Goal: Transaction & Acquisition: Purchase product/service

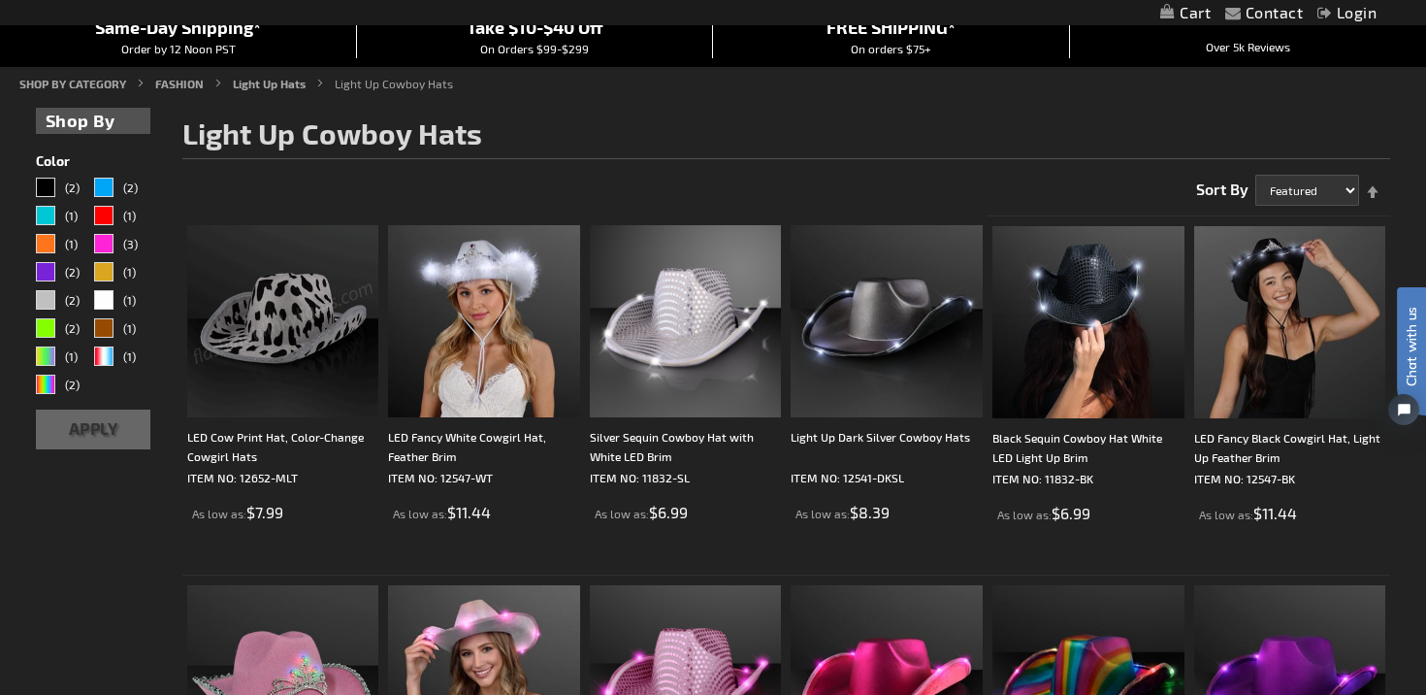
scroll to position [195, 0]
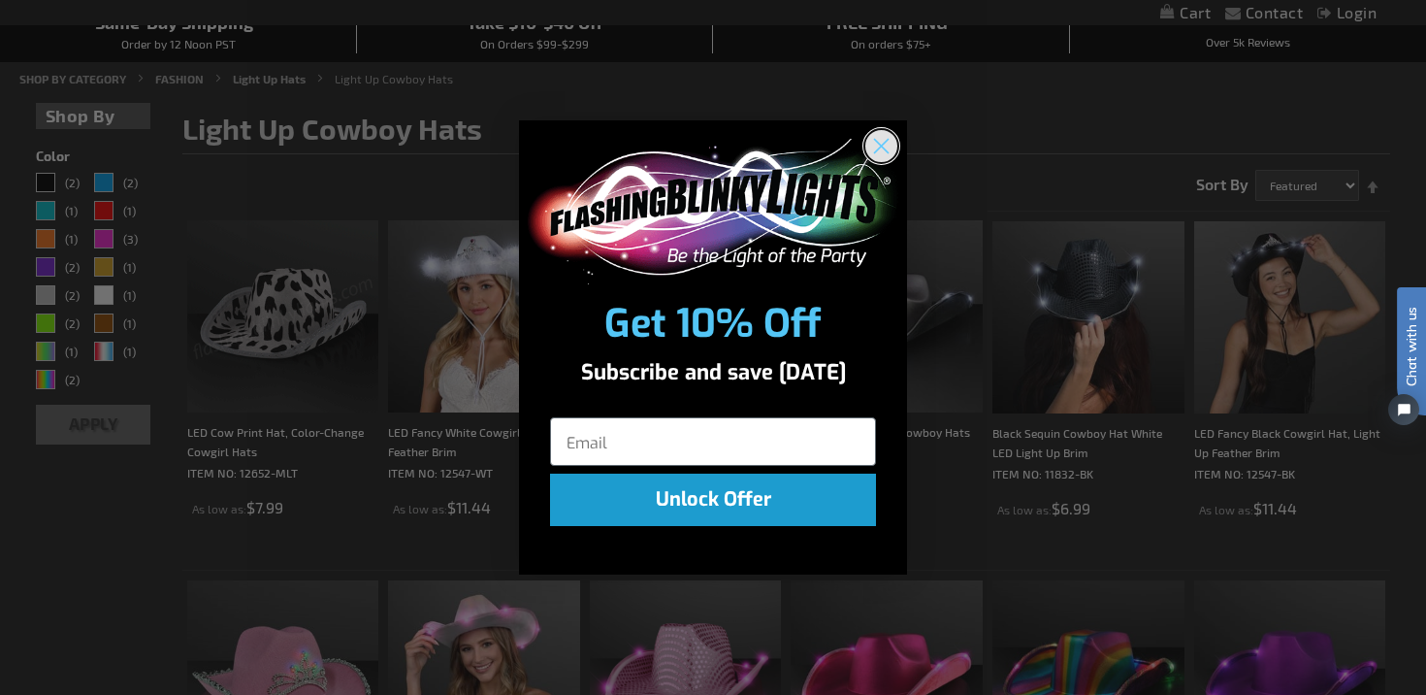
click at [883, 143] on icon "Close dialog" at bounding box center [882, 146] width 14 height 14
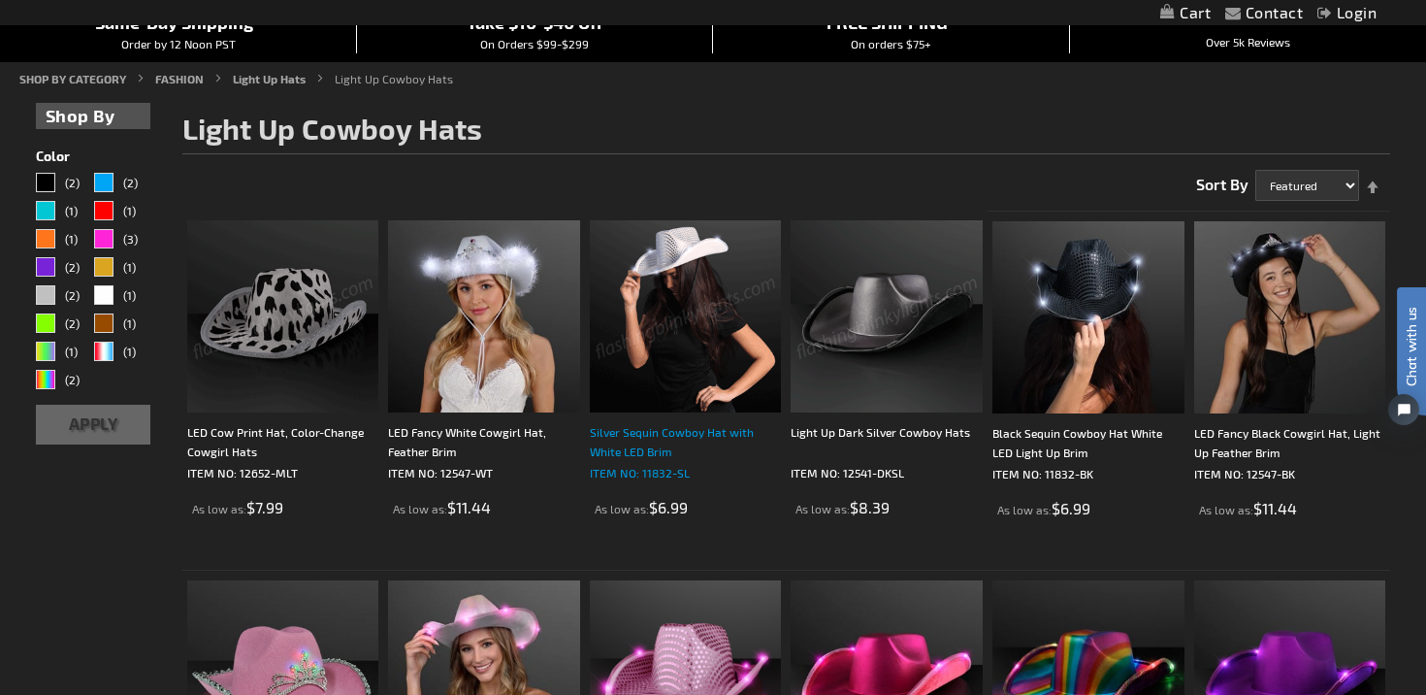
click at [686, 422] on div "Silver Sequin Cowboy Hat with White LED Brim" at bounding box center [686, 441] width 192 height 39
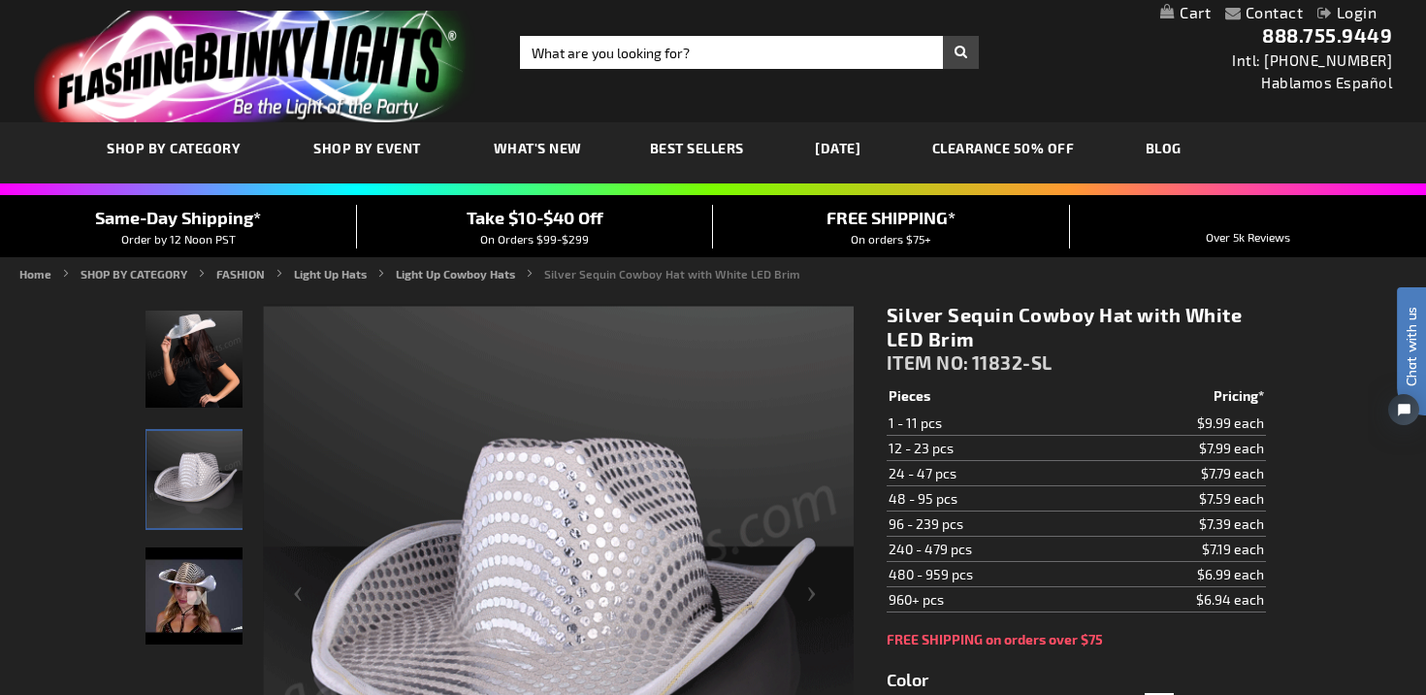
click at [1017, 451] on td "12 - 23 pcs" at bounding box center [992, 448] width 210 height 25
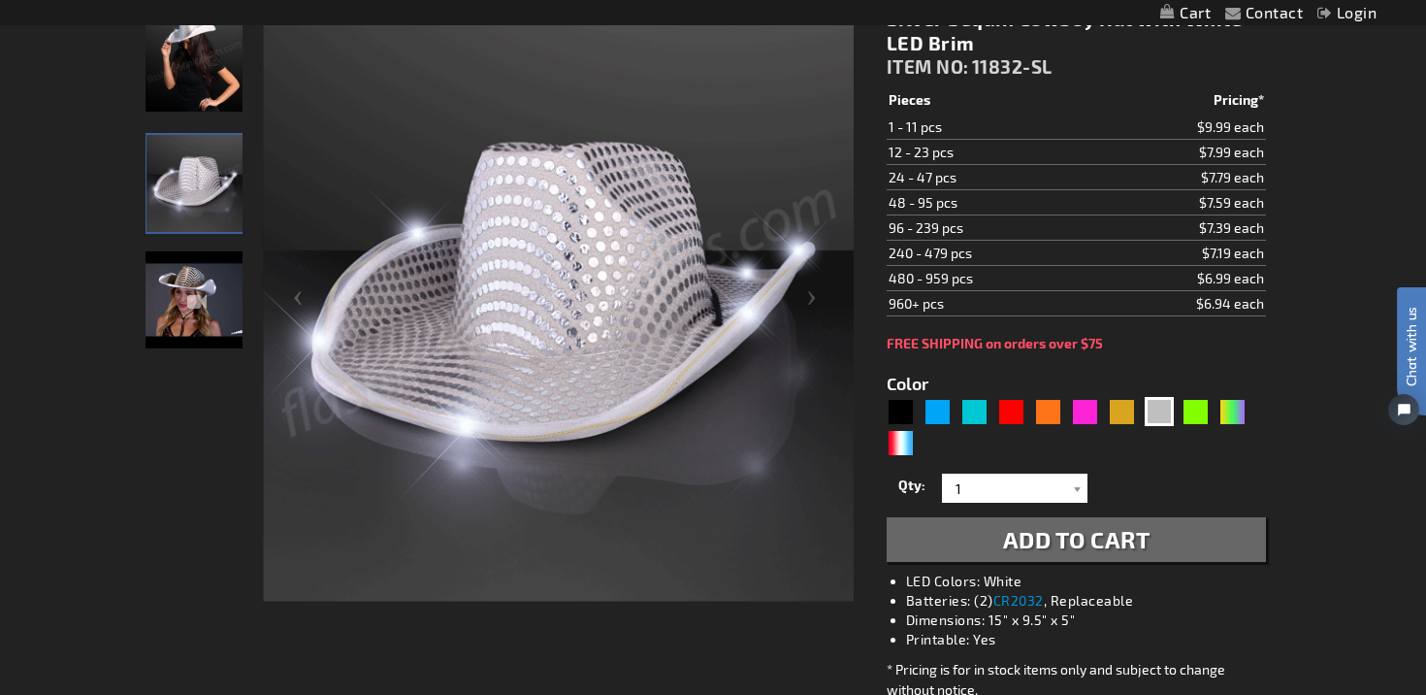
scroll to position [299, 0]
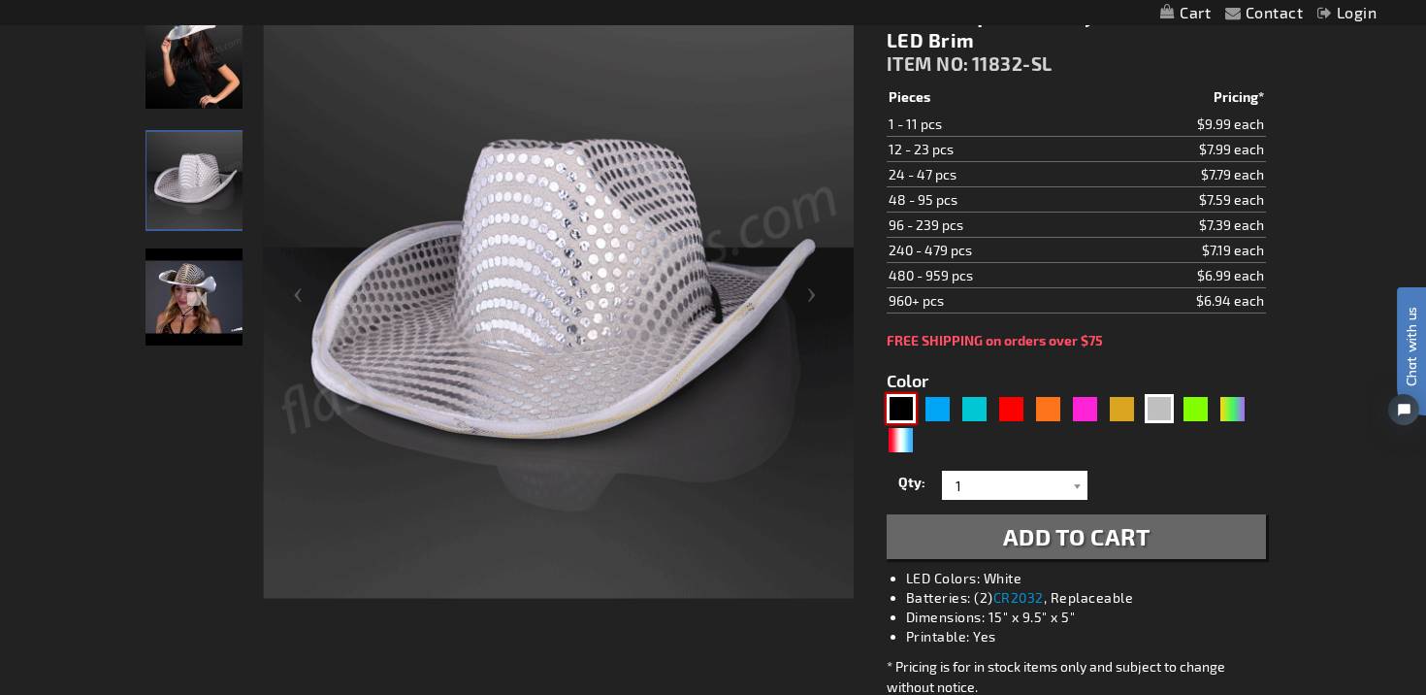
click at [905, 407] on div "Black" at bounding box center [901, 408] width 29 height 29
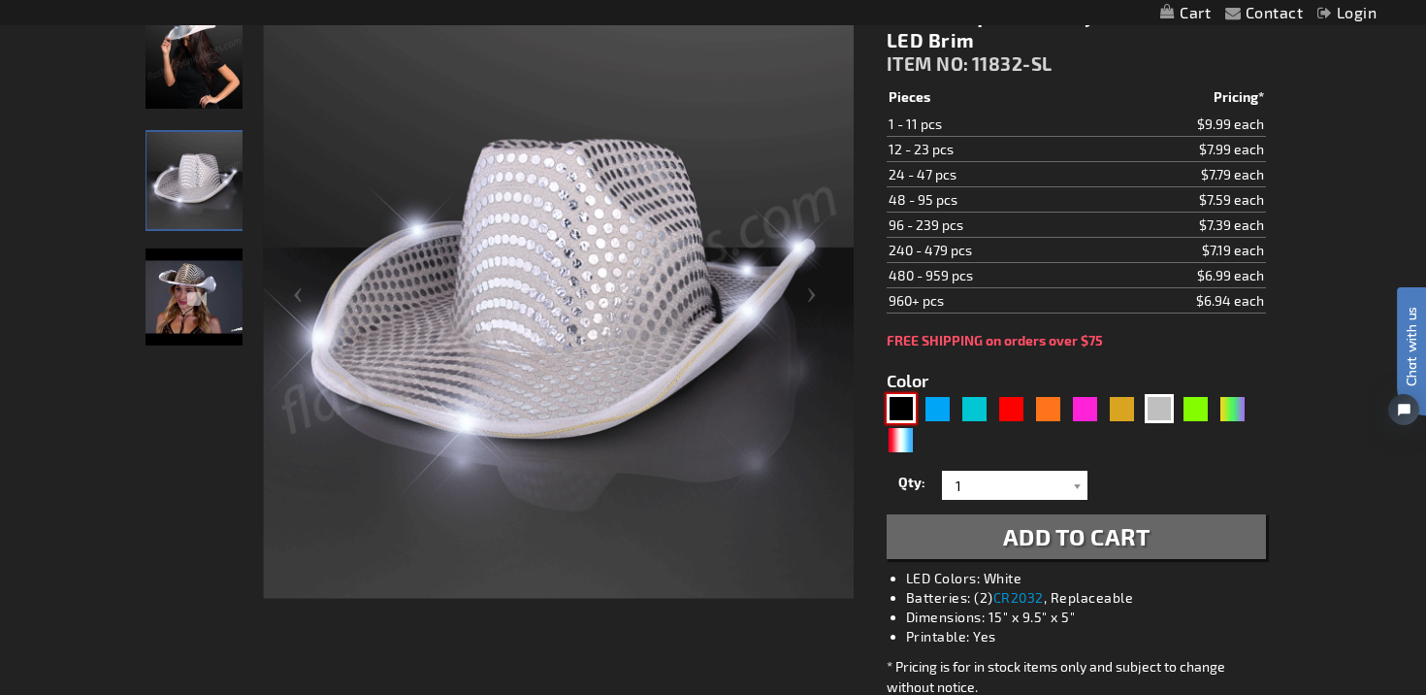
type input "5631"
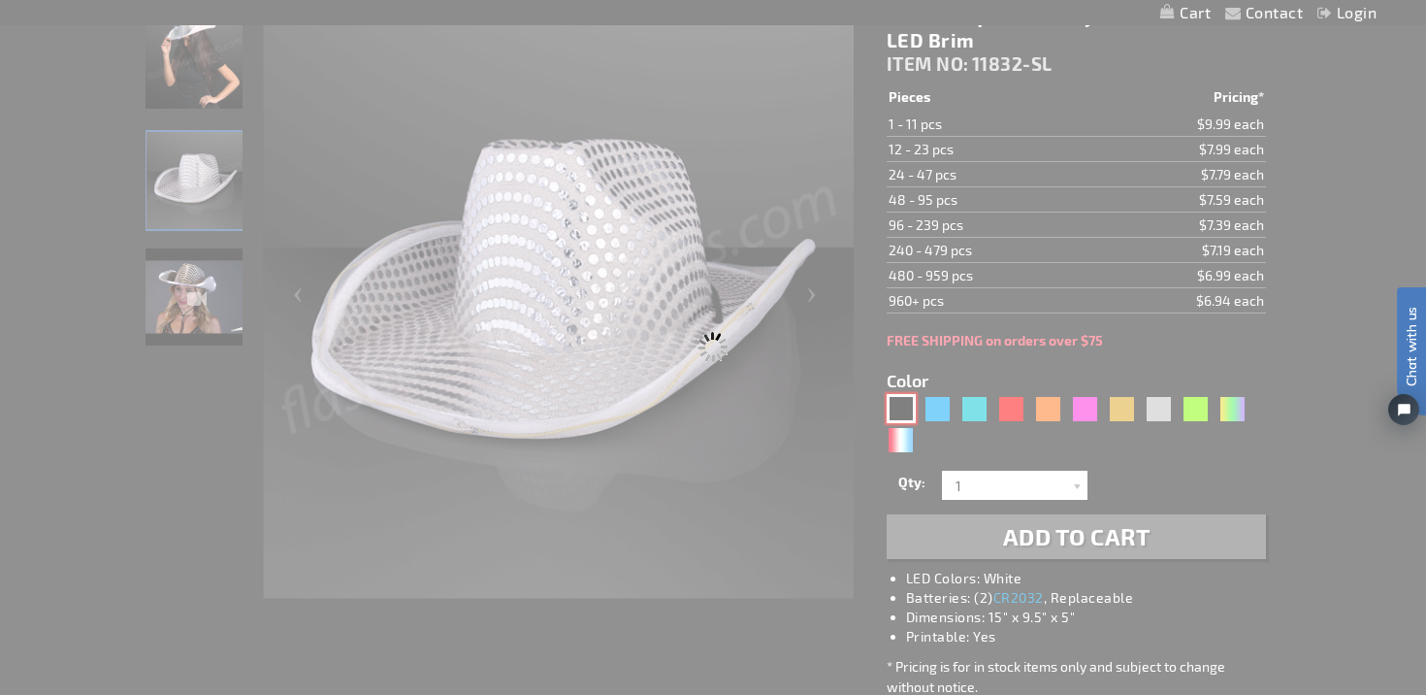
type input "11832-BK"
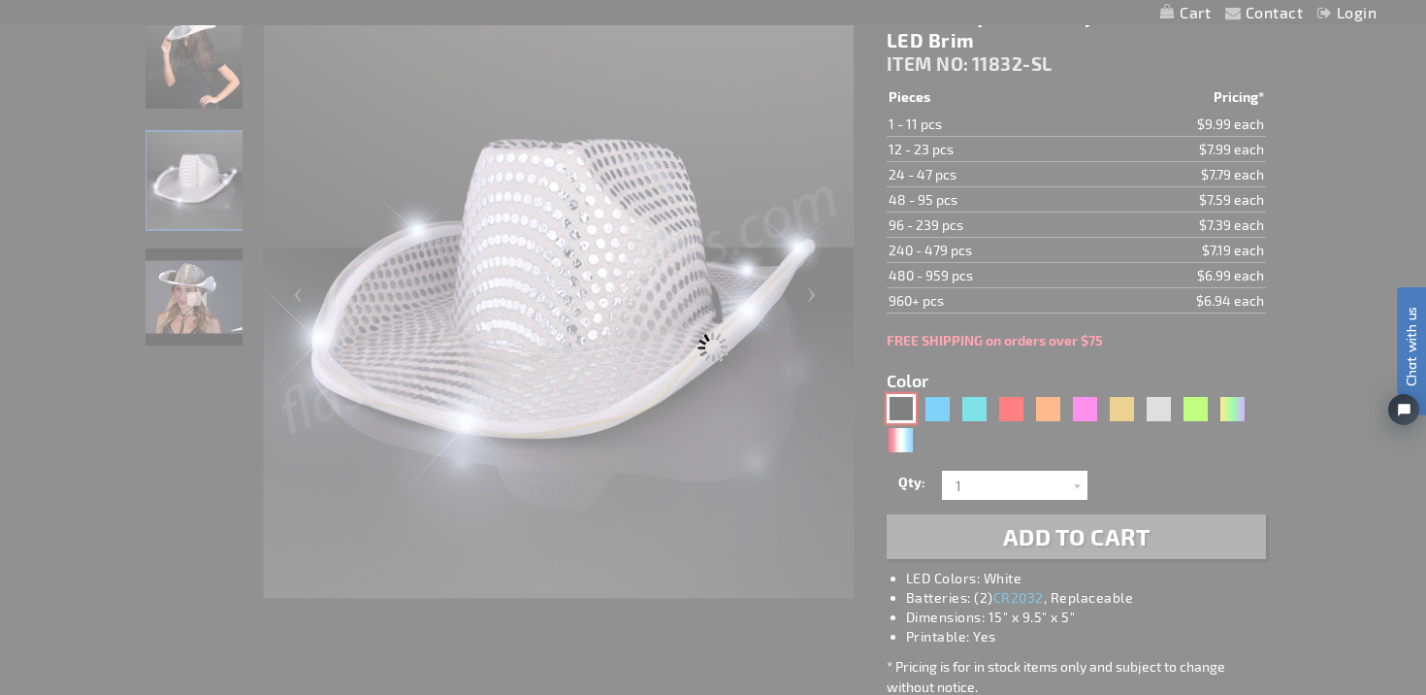
type input "Customize - Black Sequin Cowboy Hat White LED Light Up Brim - ITEM NO: 11832-BK"
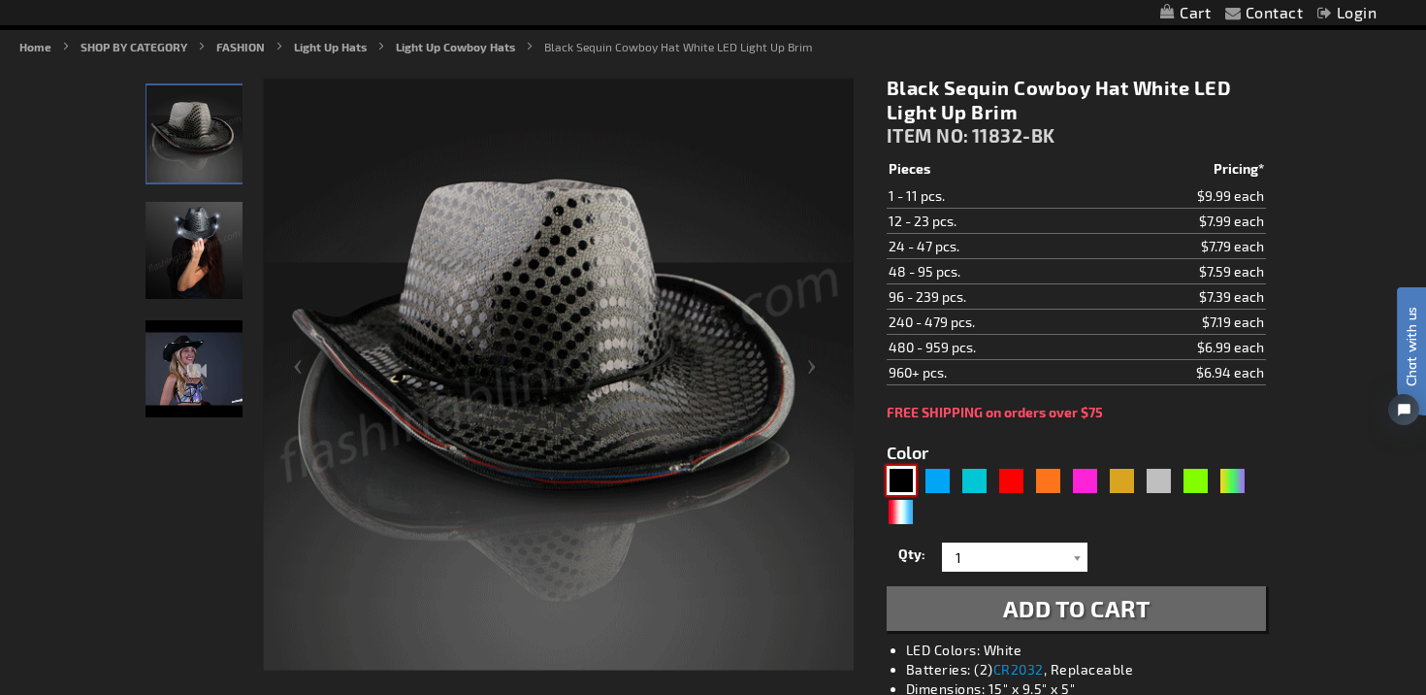
scroll to position [249, 0]
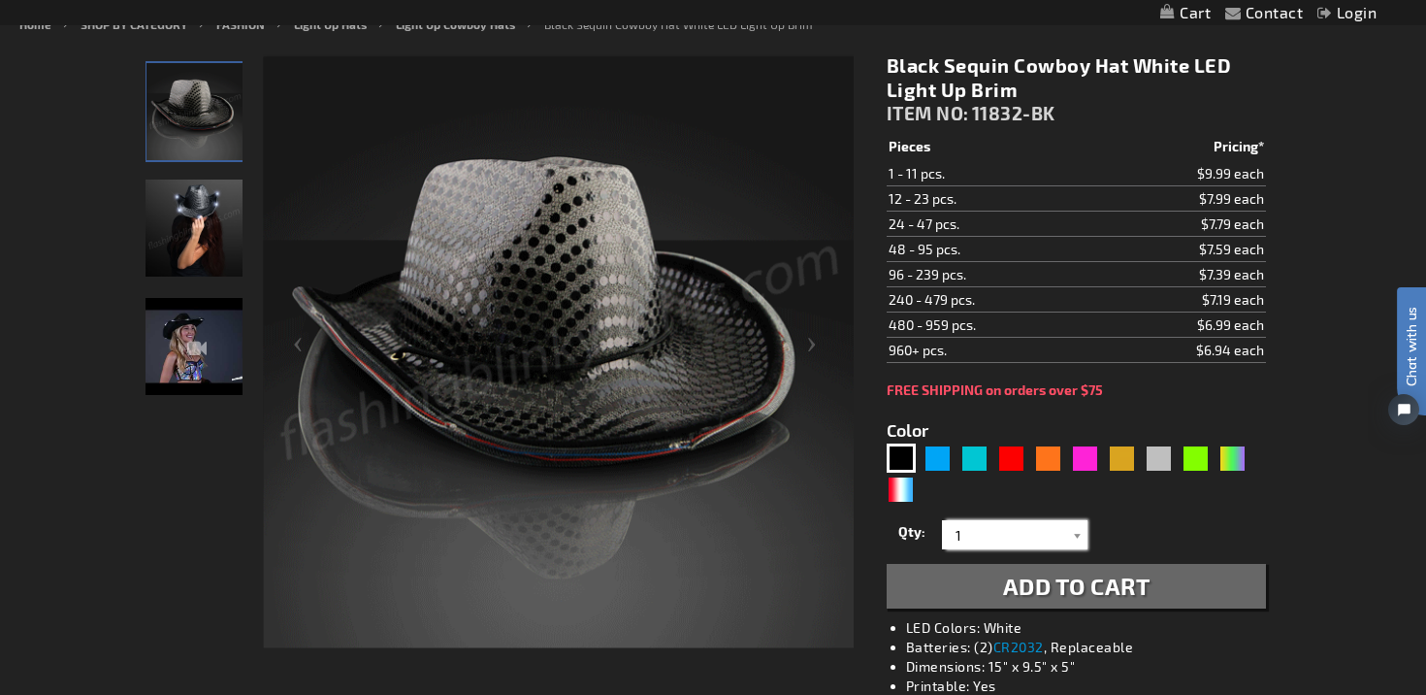
click at [976, 539] on input "1" at bounding box center [1017, 534] width 141 height 29
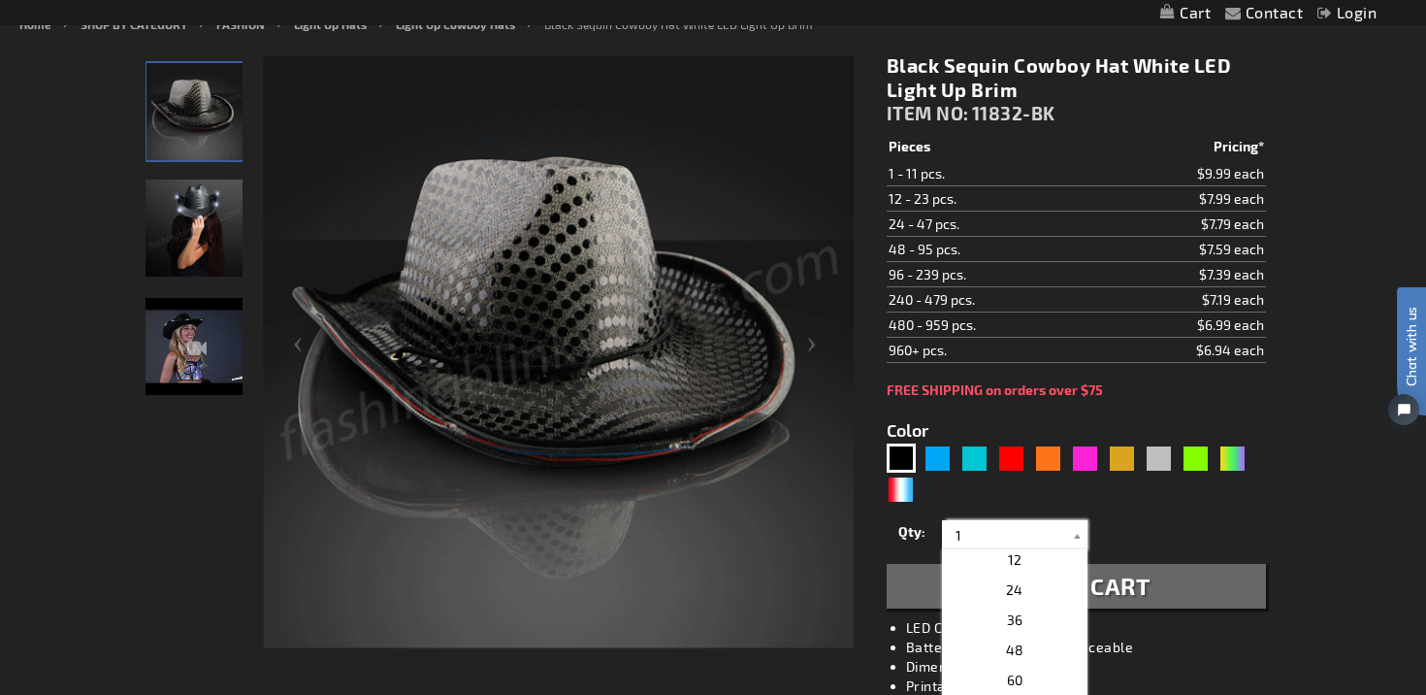
scroll to position [344, 0]
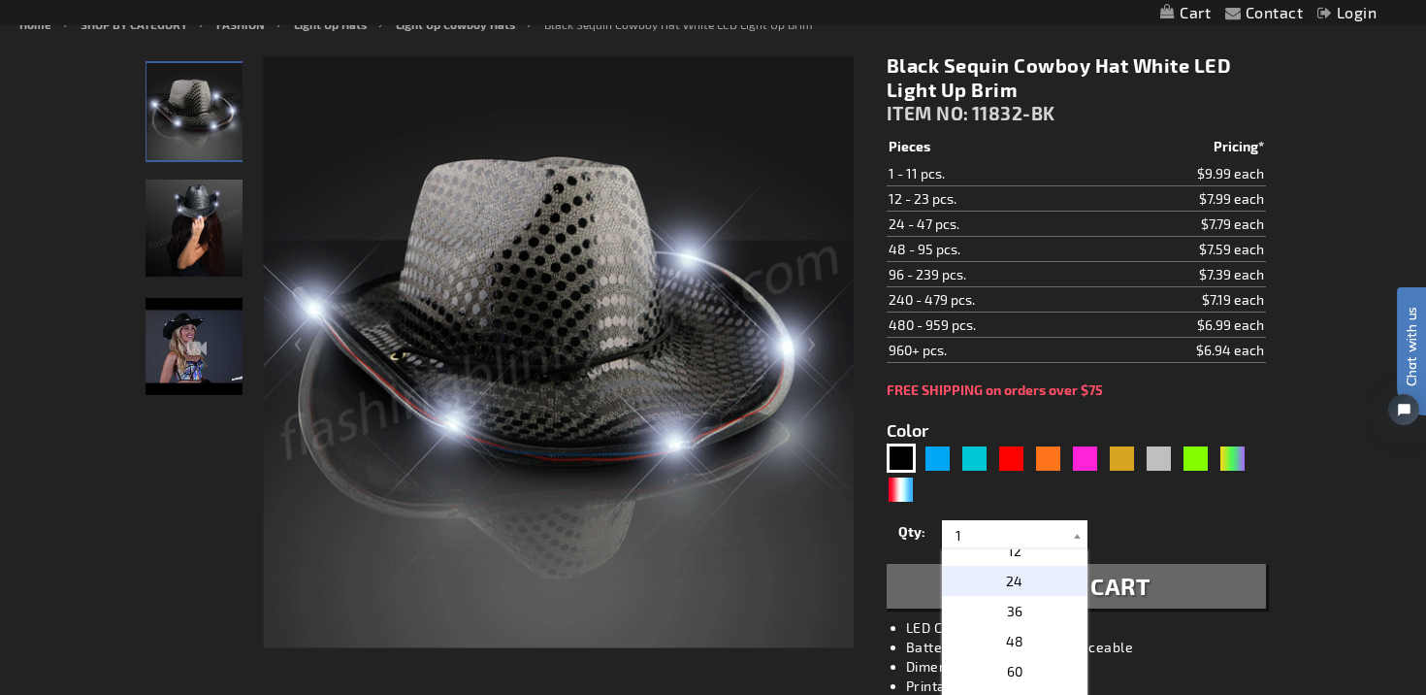
click at [994, 581] on p "24" at bounding box center [1015, 581] width 146 height 30
type input "24"
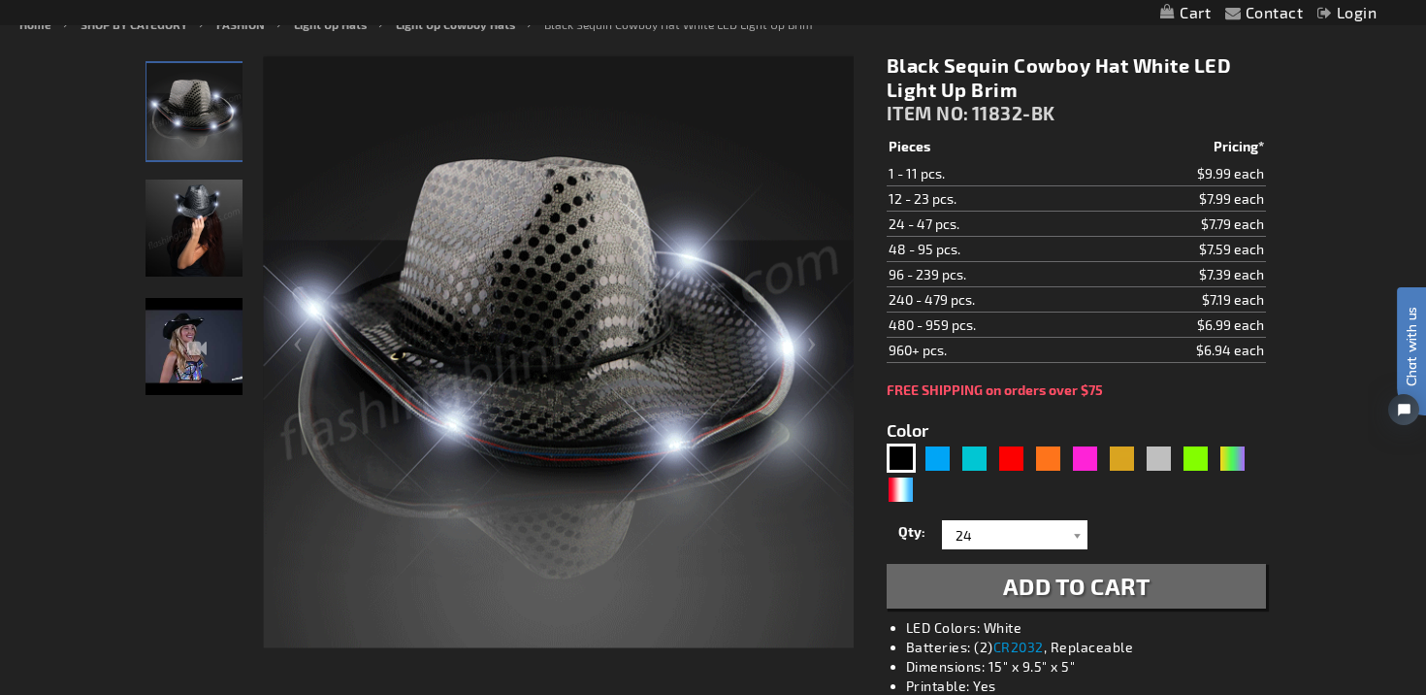
click at [989, 591] on button "Add to Cart" at bounding box center [1076, 586] width 379 height 45
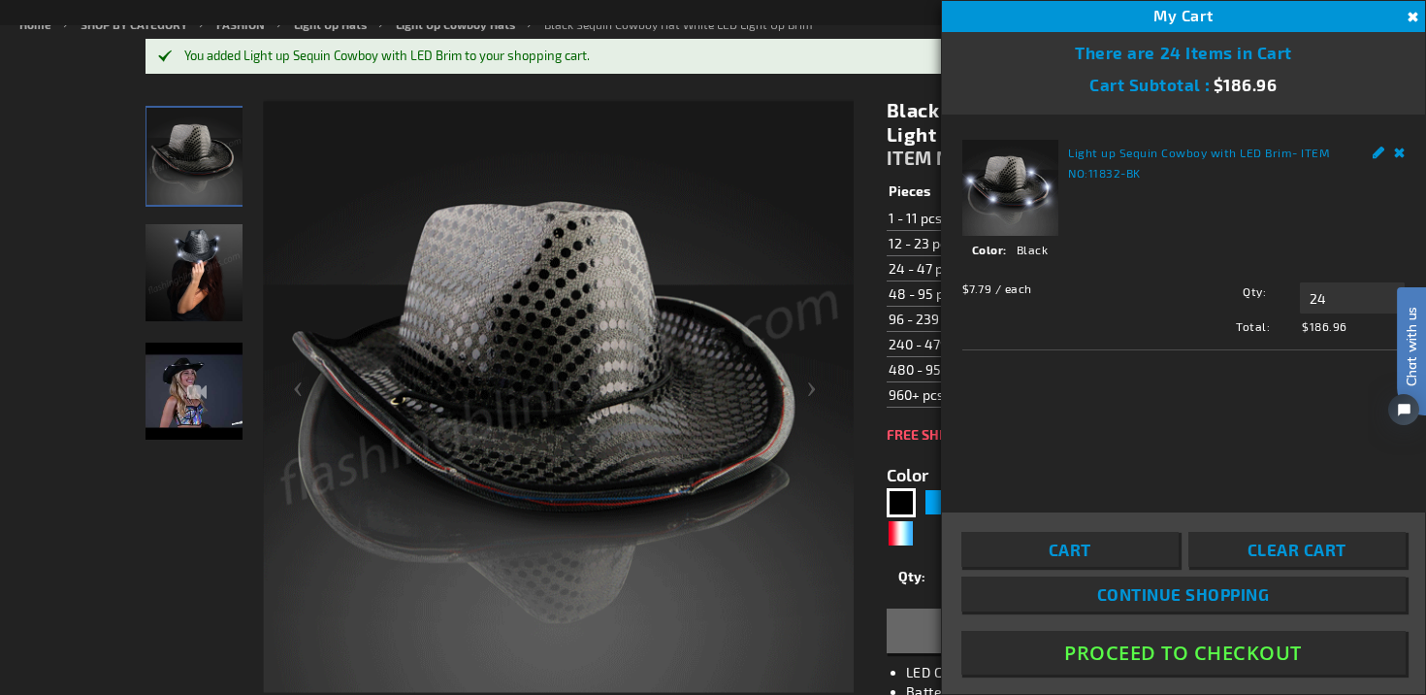
click at [1416, 19] on button "Close" at bounding box center [1410, 17] width 21 height 21
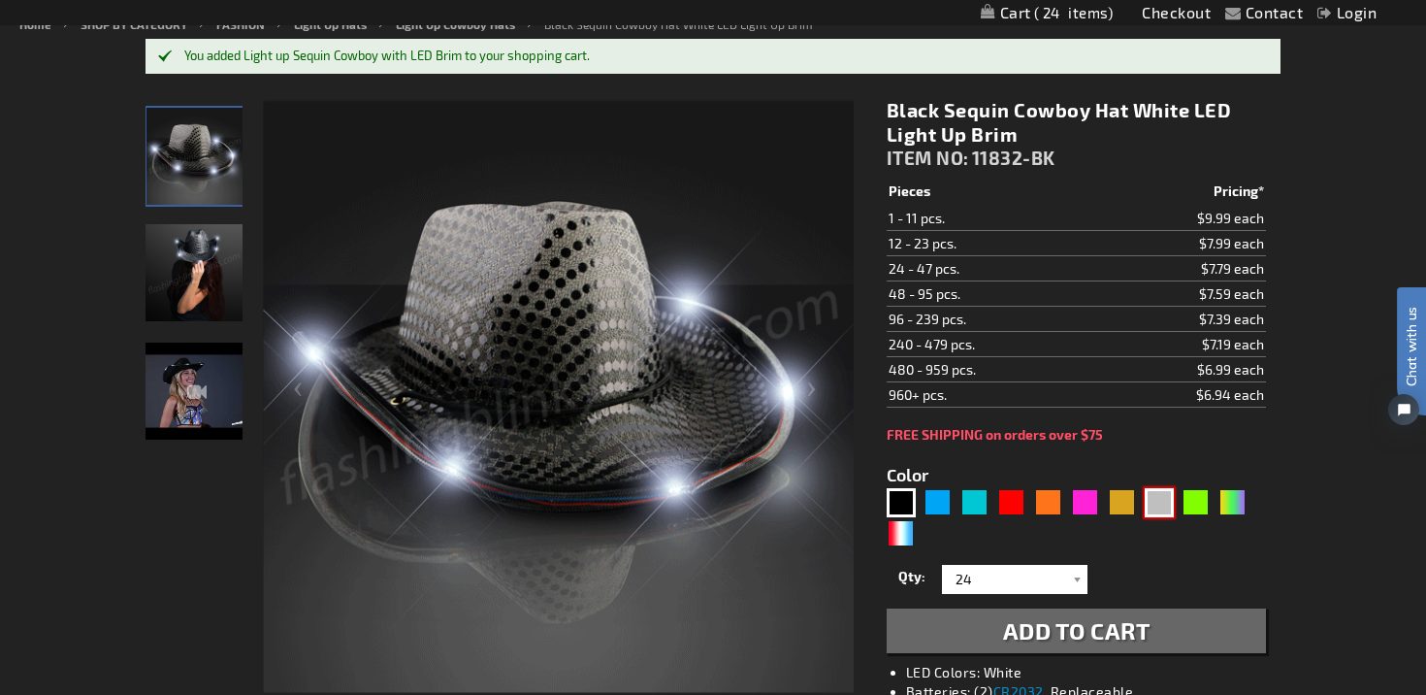
click at [1159, 494] on div "Silver" at bounding box center [1159, 502] width 29 height 29
type input "5644"
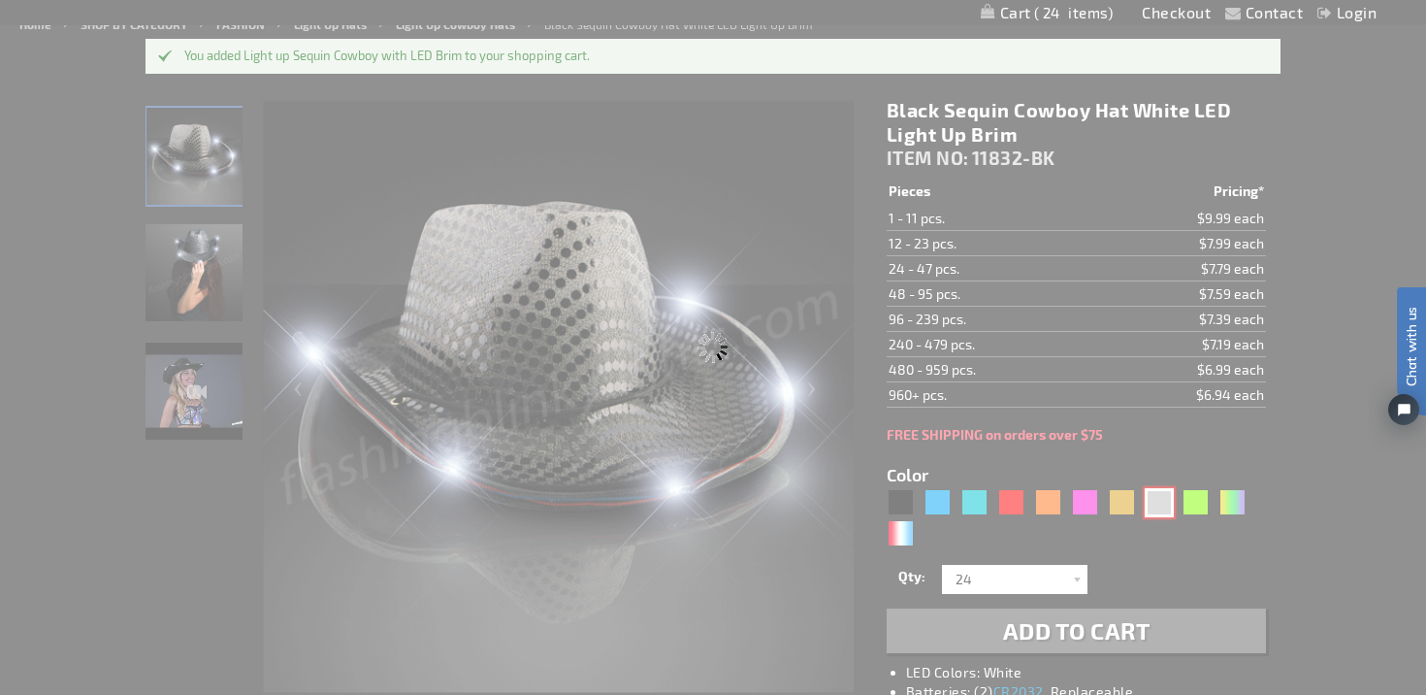
type input "11832-SL"
type input "Customize - Silver Sequin Cowboy Hat with White LED Brim - ITEM NO: 11832-SL"
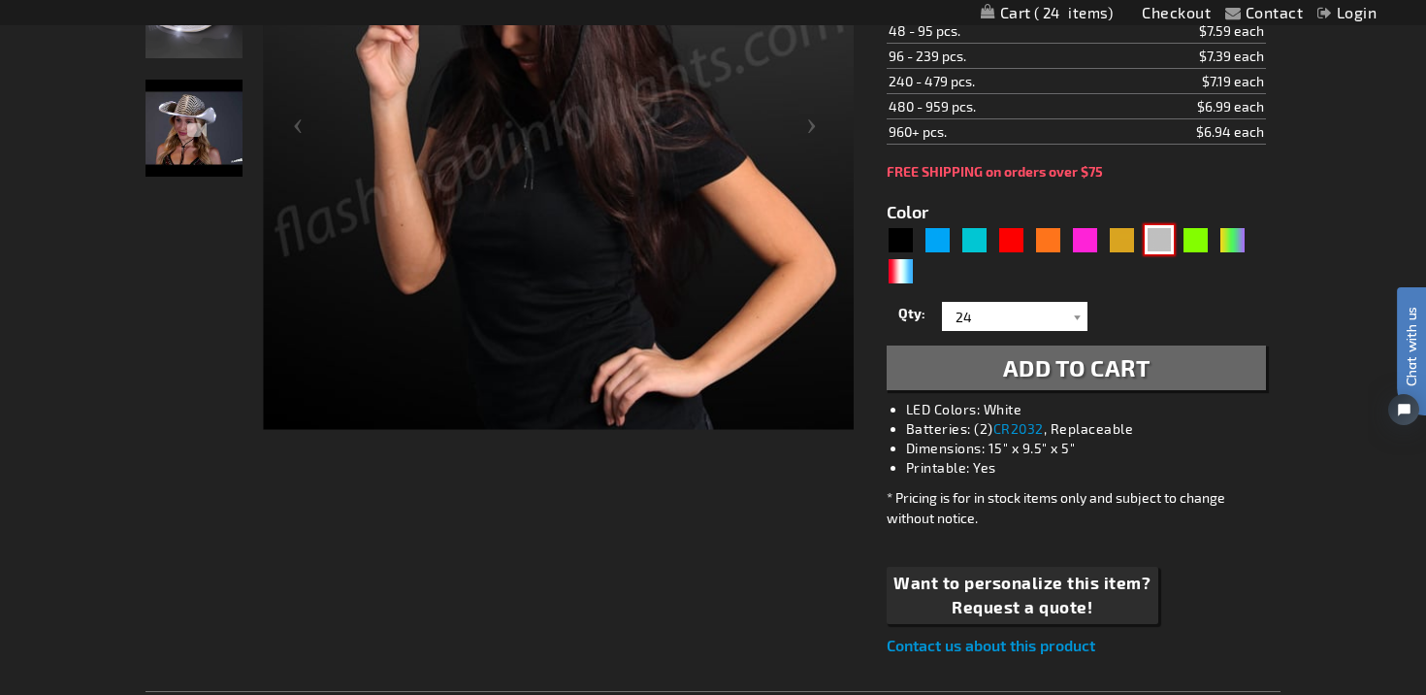
scroll to position [446, 0]
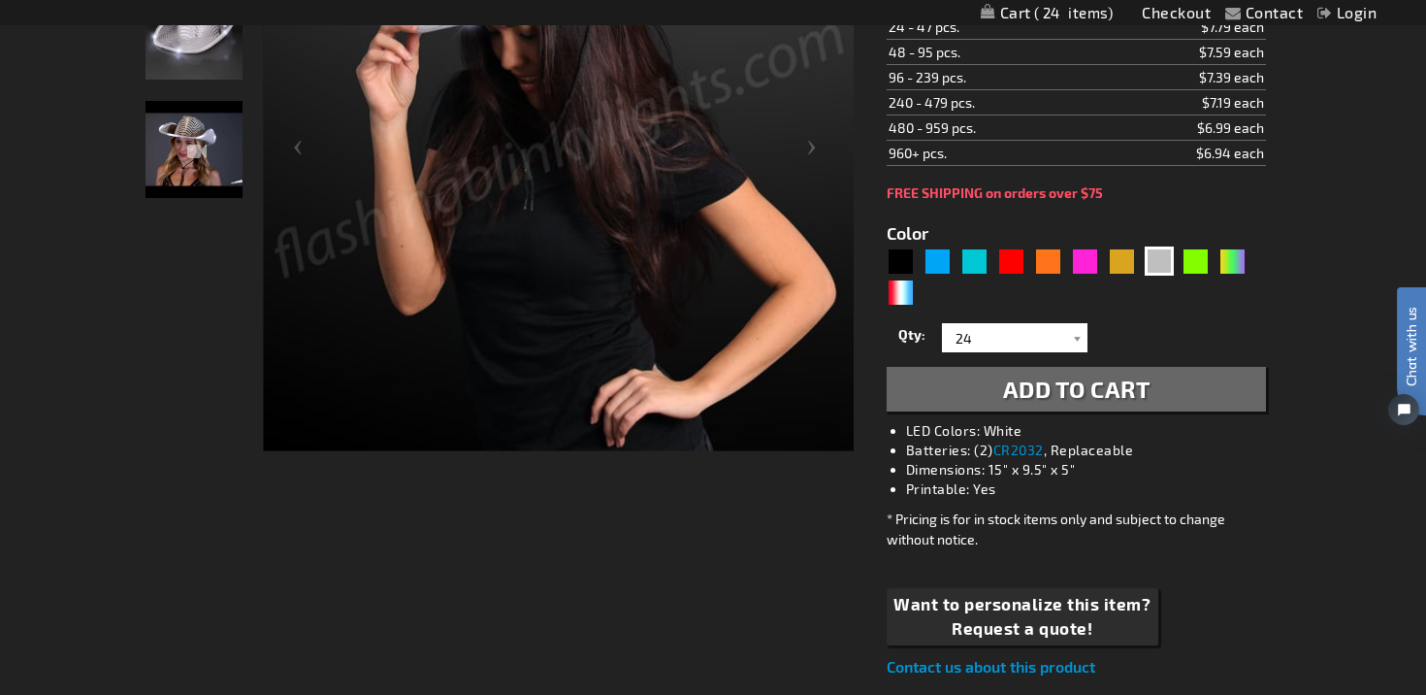
click at [1041, 391] on span "Add to Cart" at bounding box center [1076, 389] width 147 height 28
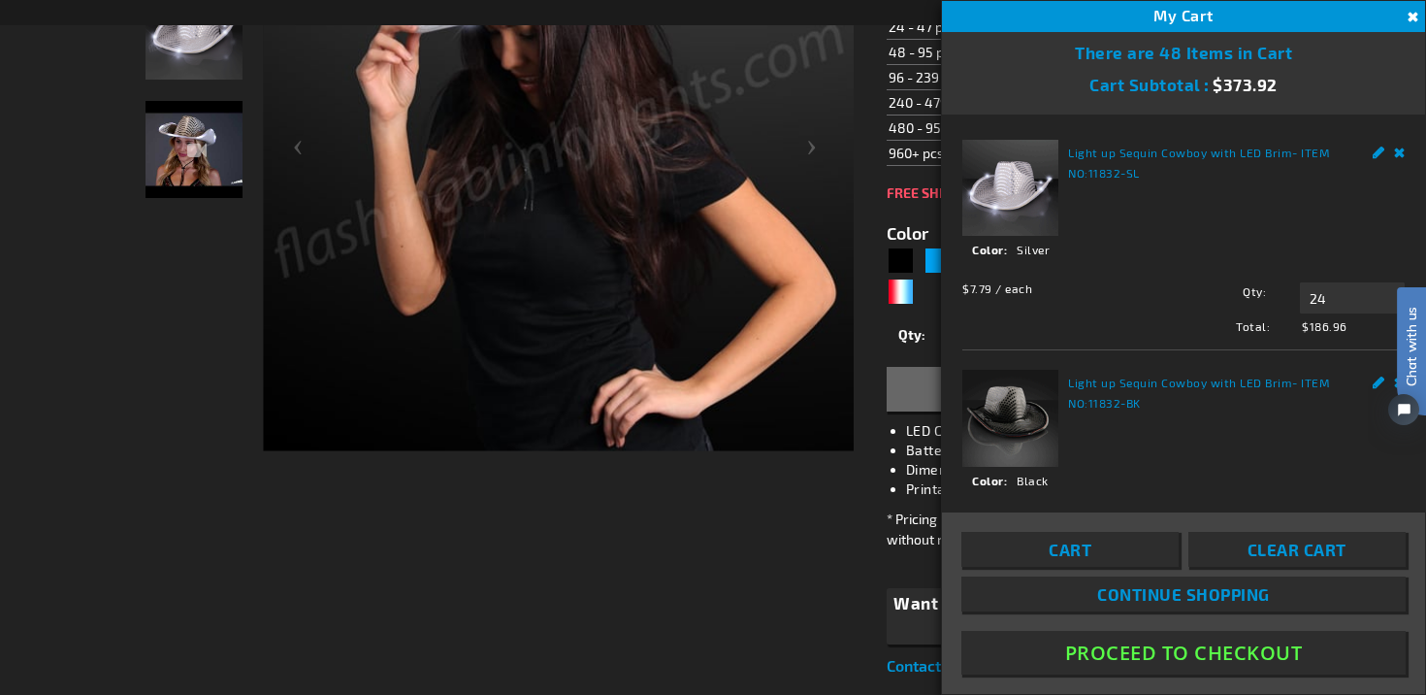
scroll to position [34, 0]
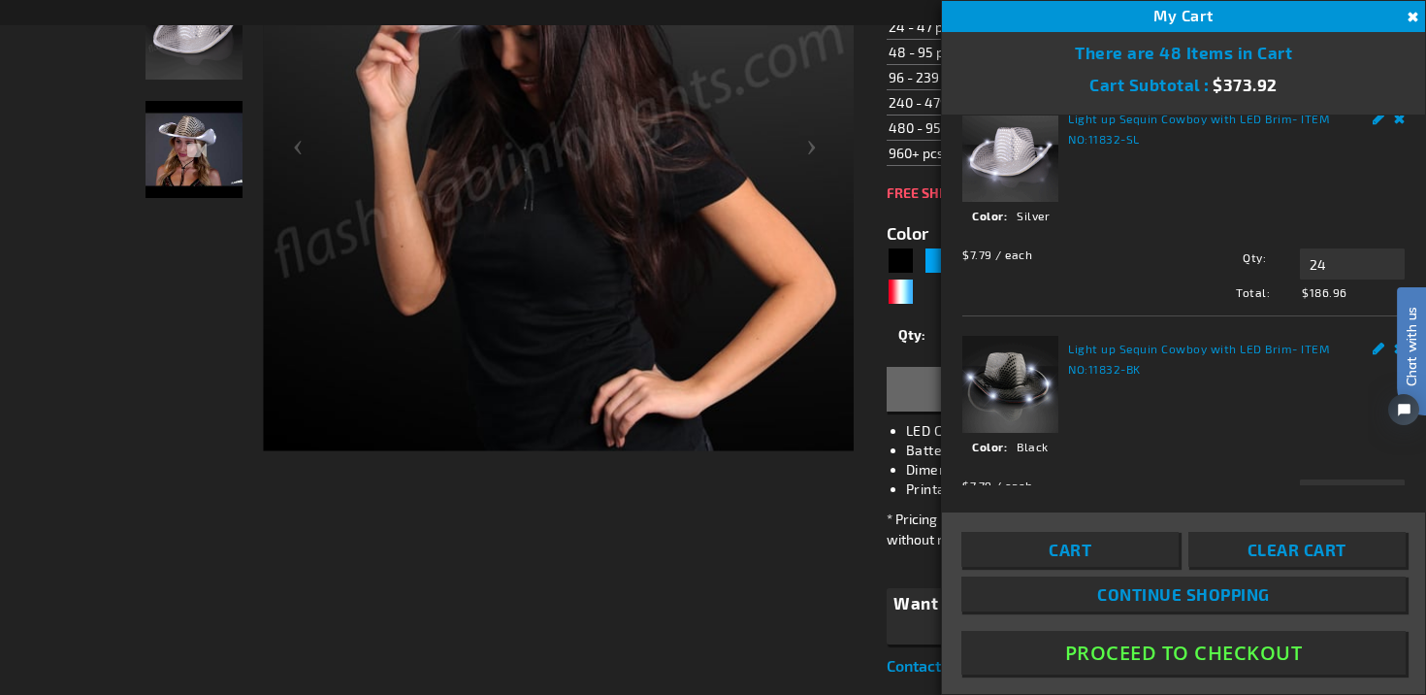
click at [1116, 653] on button "Proceed To Checkout" at bounding box center [1184, 653] width 444 height 44
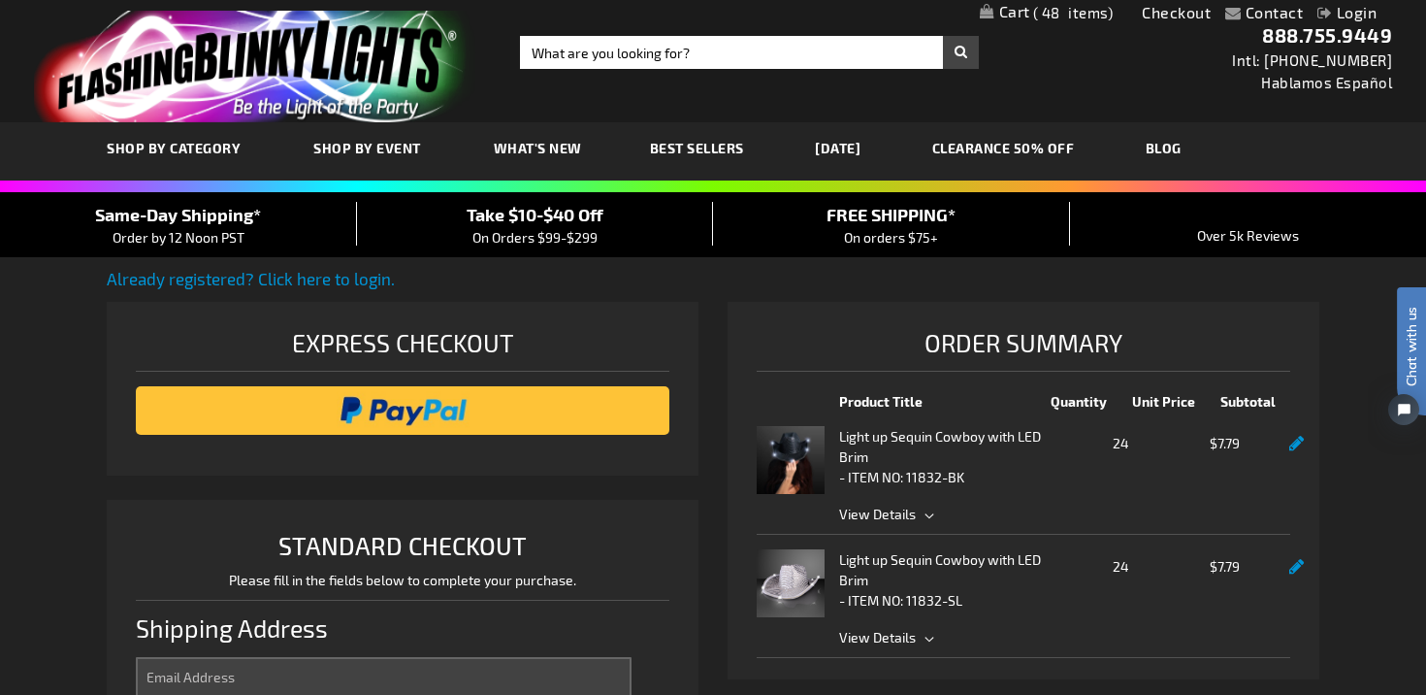
select select "US"
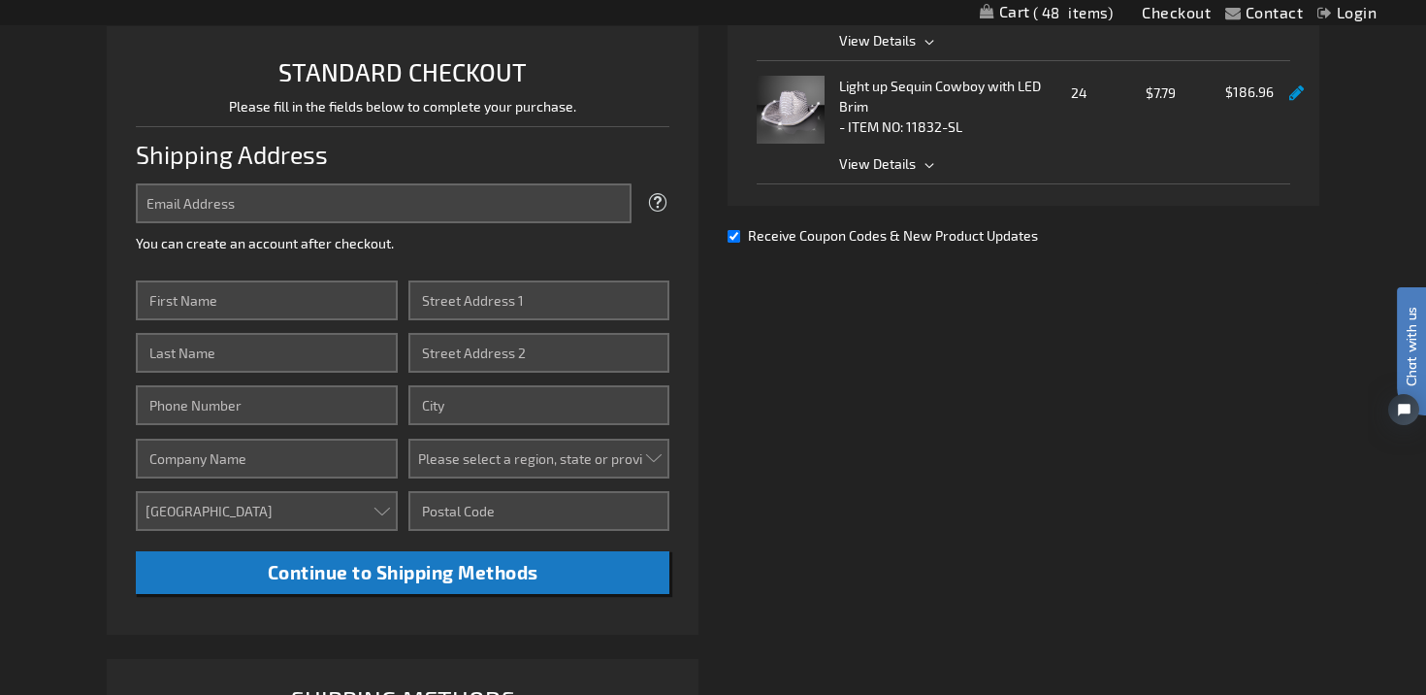
scroll to position [474, 0]
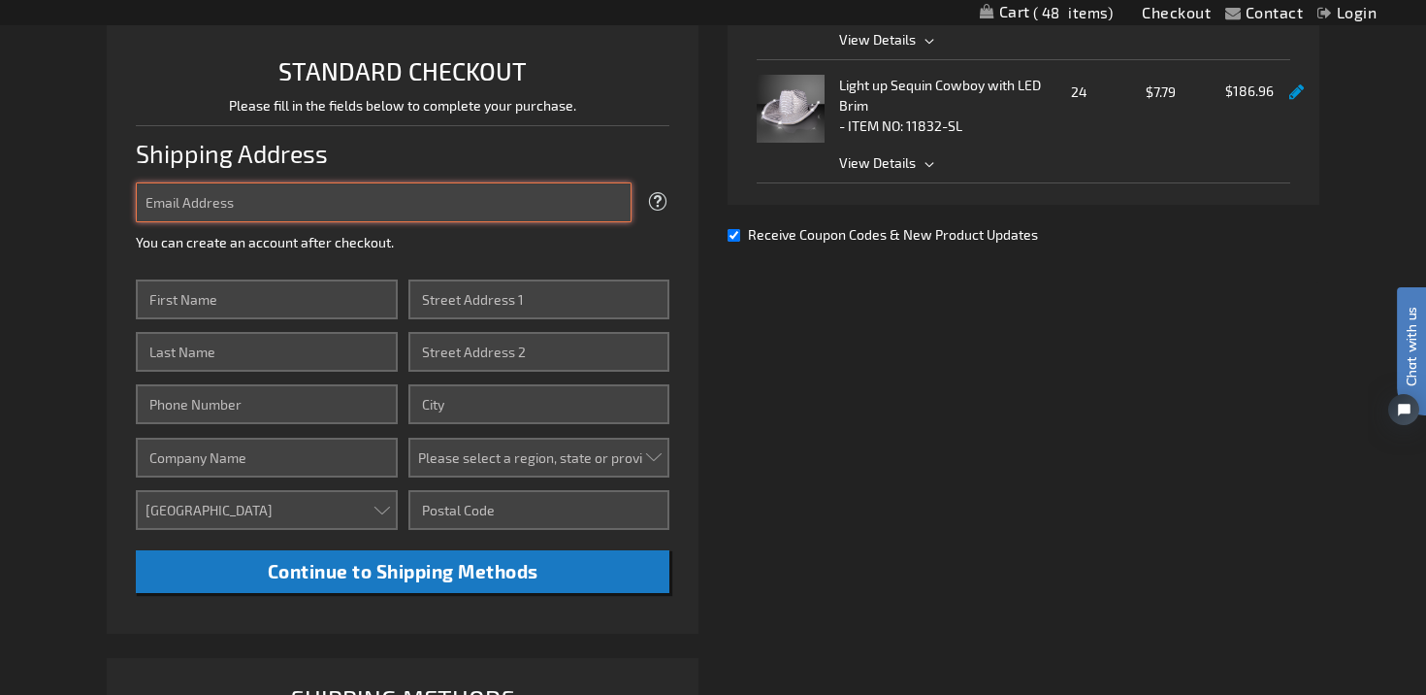
click at [479, 201] on input "Email Address" at bounding box center [384, 202] width 496 height 40
type input "alcoughlinwedding@gmail.com"
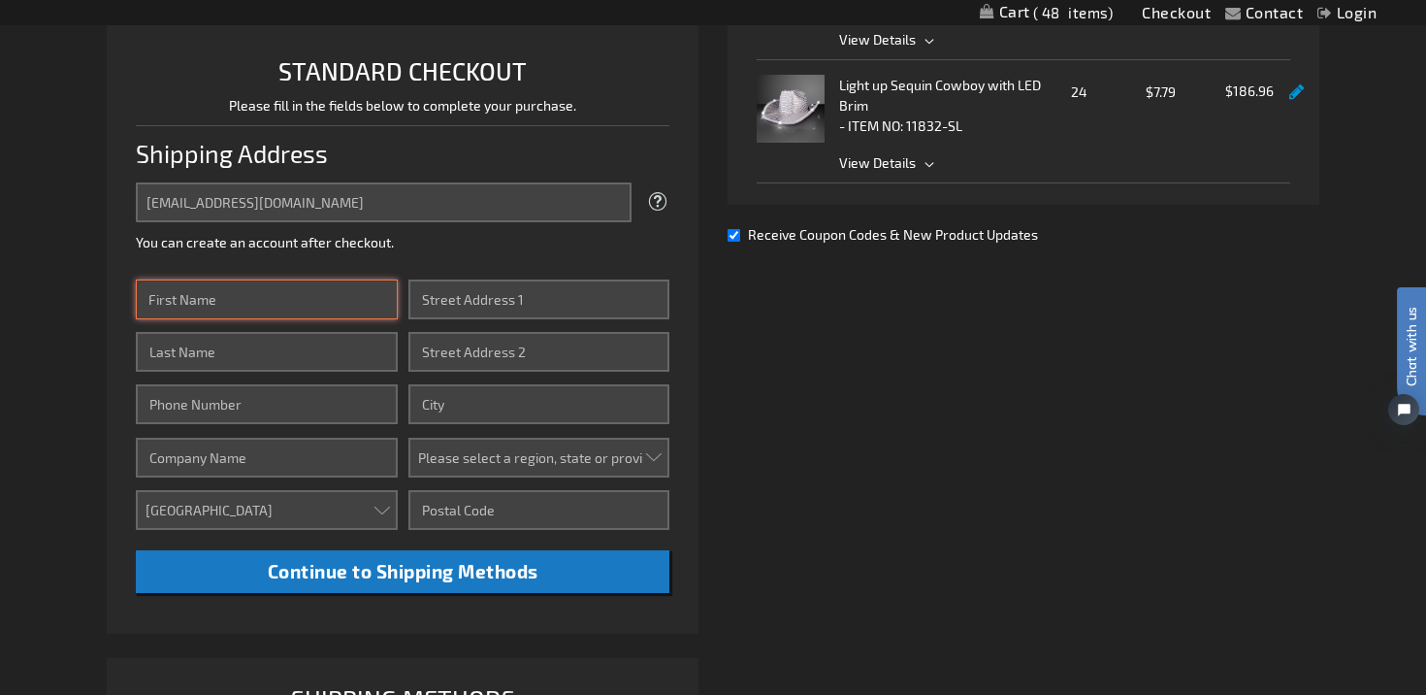
click at [362, 288] on input "First Name" at bounding box center [266, 299] width 261 height 40
type input "Alex"
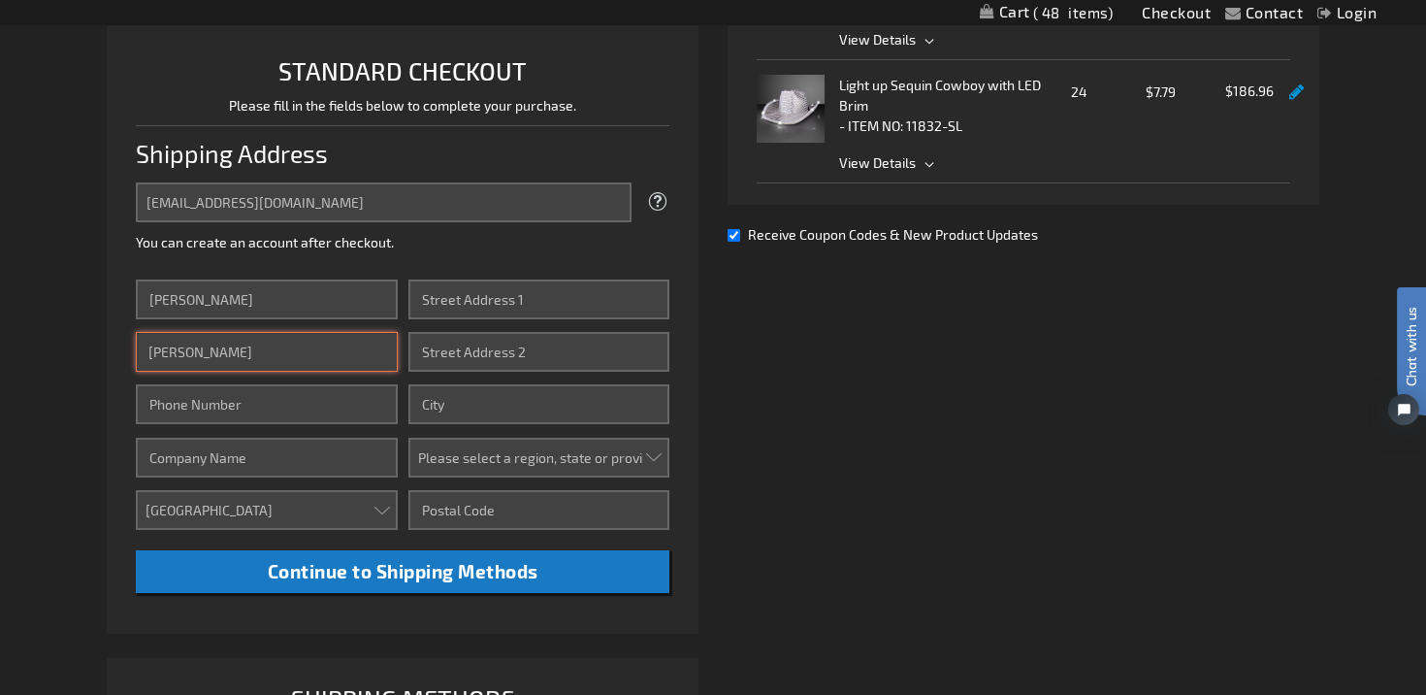
type input "Bretz"
type input "5613247343"
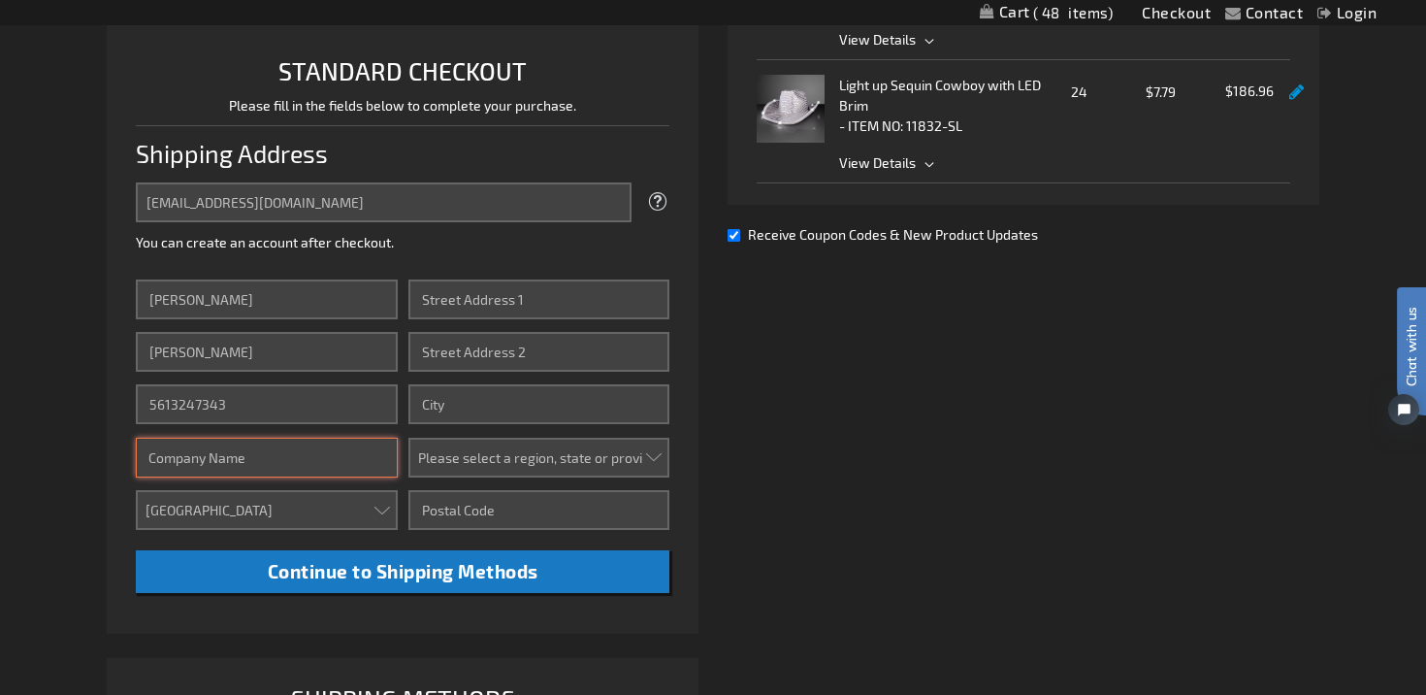
click at [268, 455] on input "Company" at bounding box center [266, 458] width 261 height 40
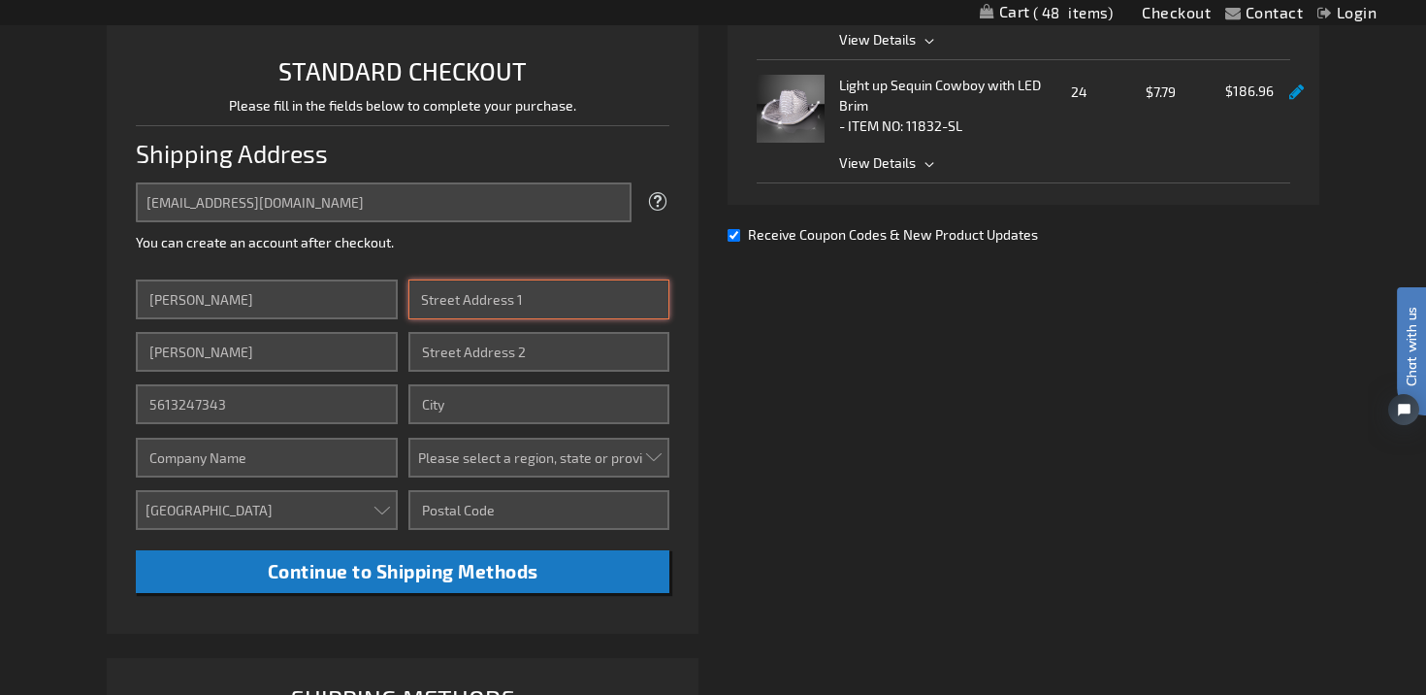
click at [484, 301] on input "Street Address: Line 1" at bounding box center [538, 299] width 261 height 40
type input "11147 159th Court N"
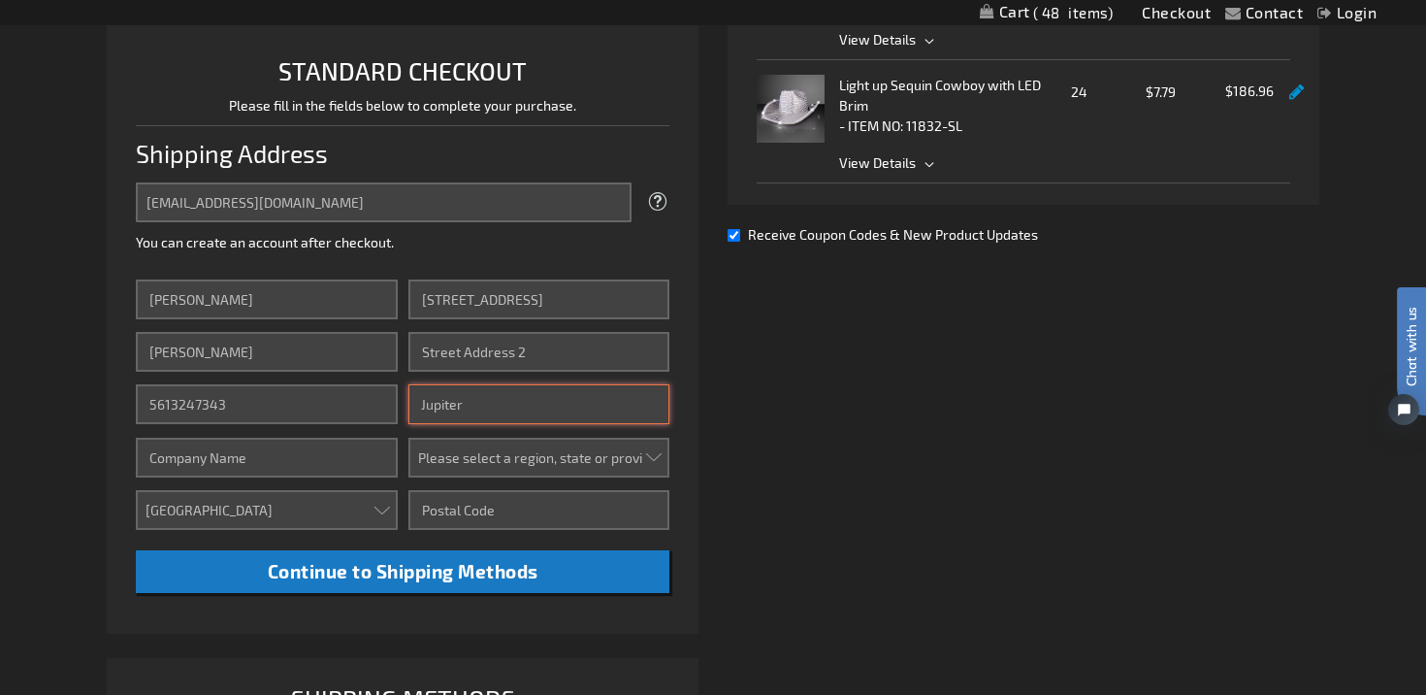
type input "Jupiter"
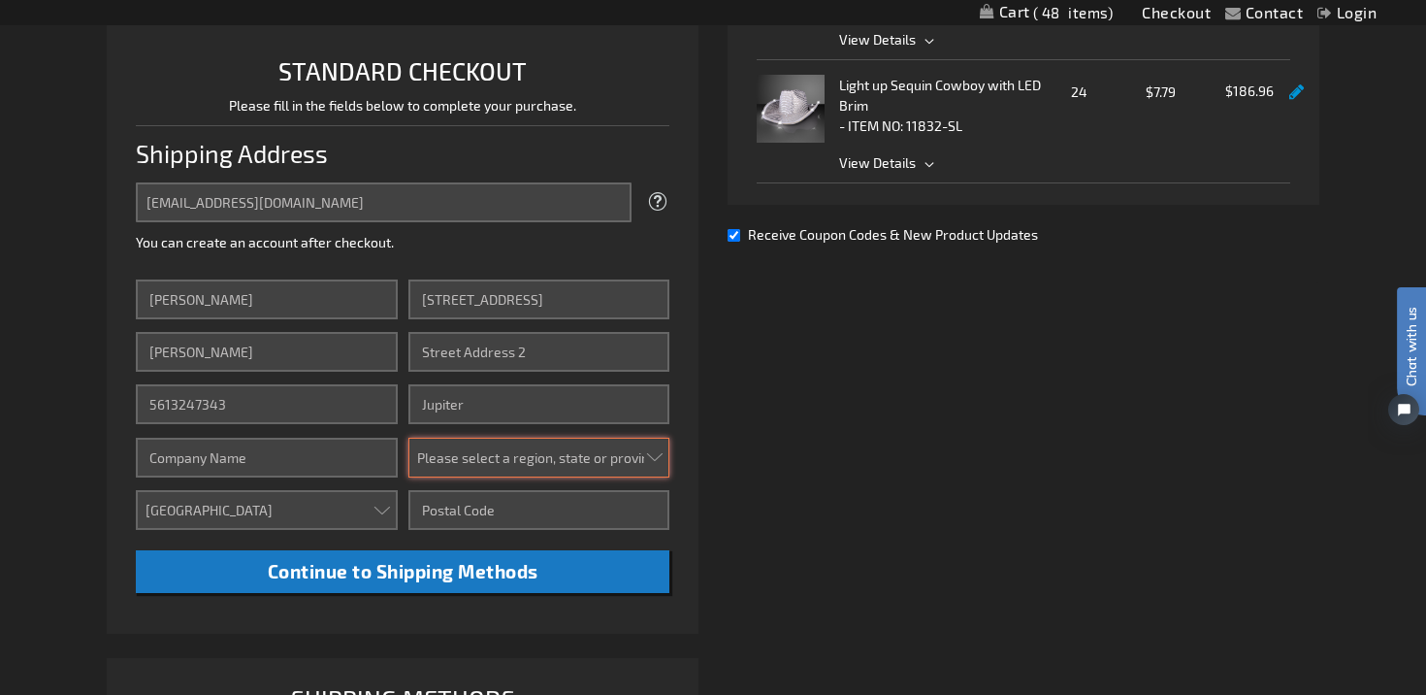
select select "18"
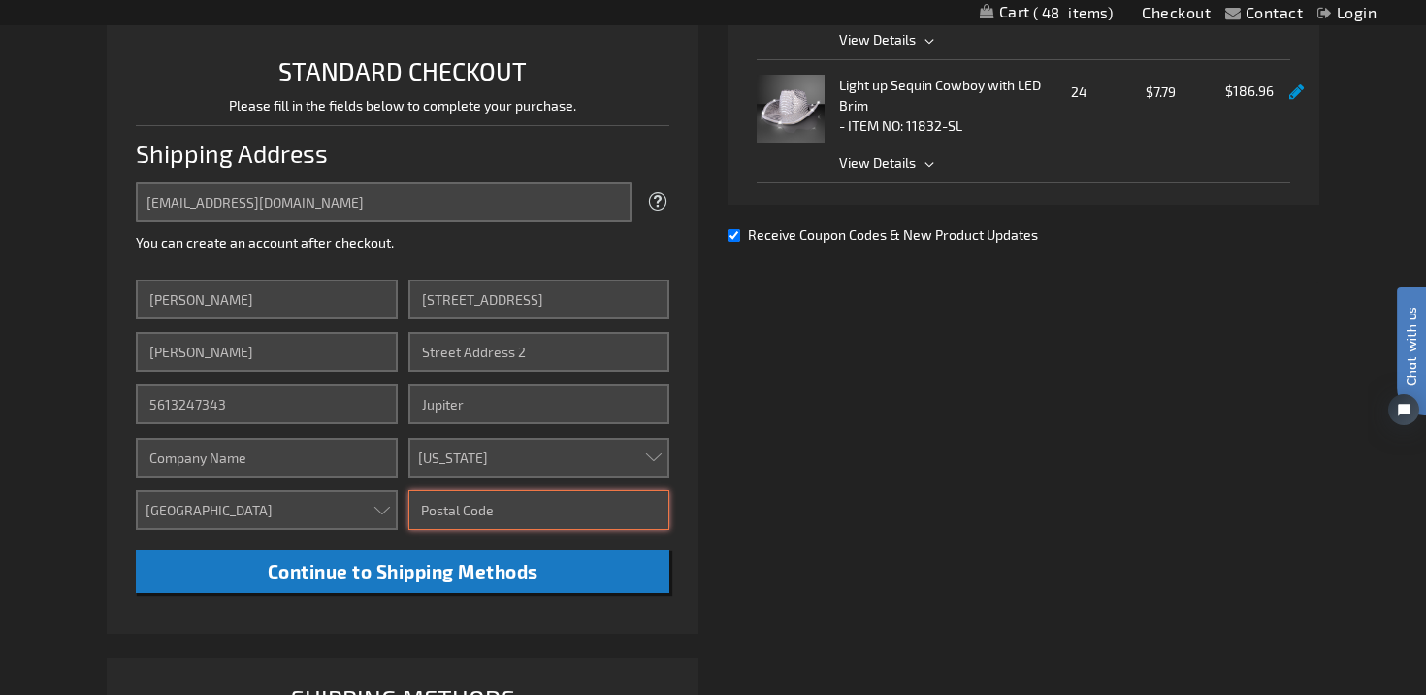
click at [461, 503] on input "Zip/Postal Code" at bounding box center [538, 510] width 261 height 40
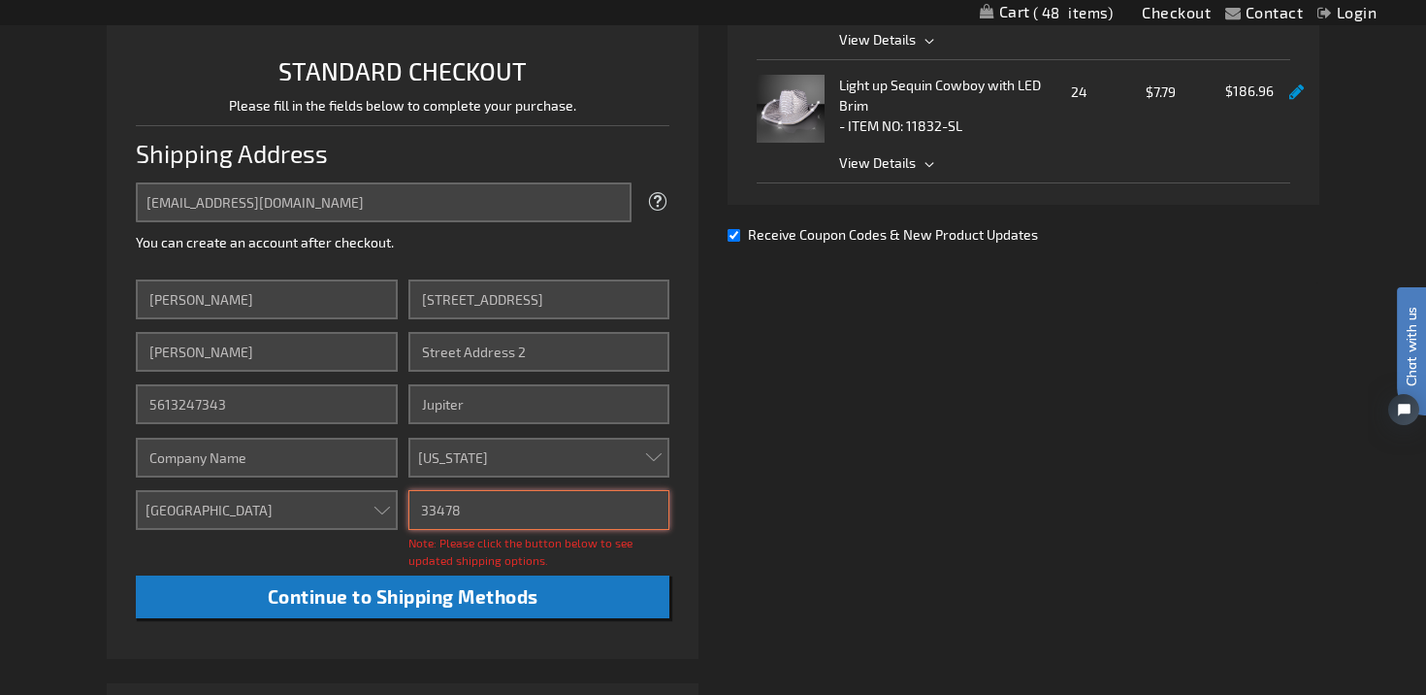
type input "33478"
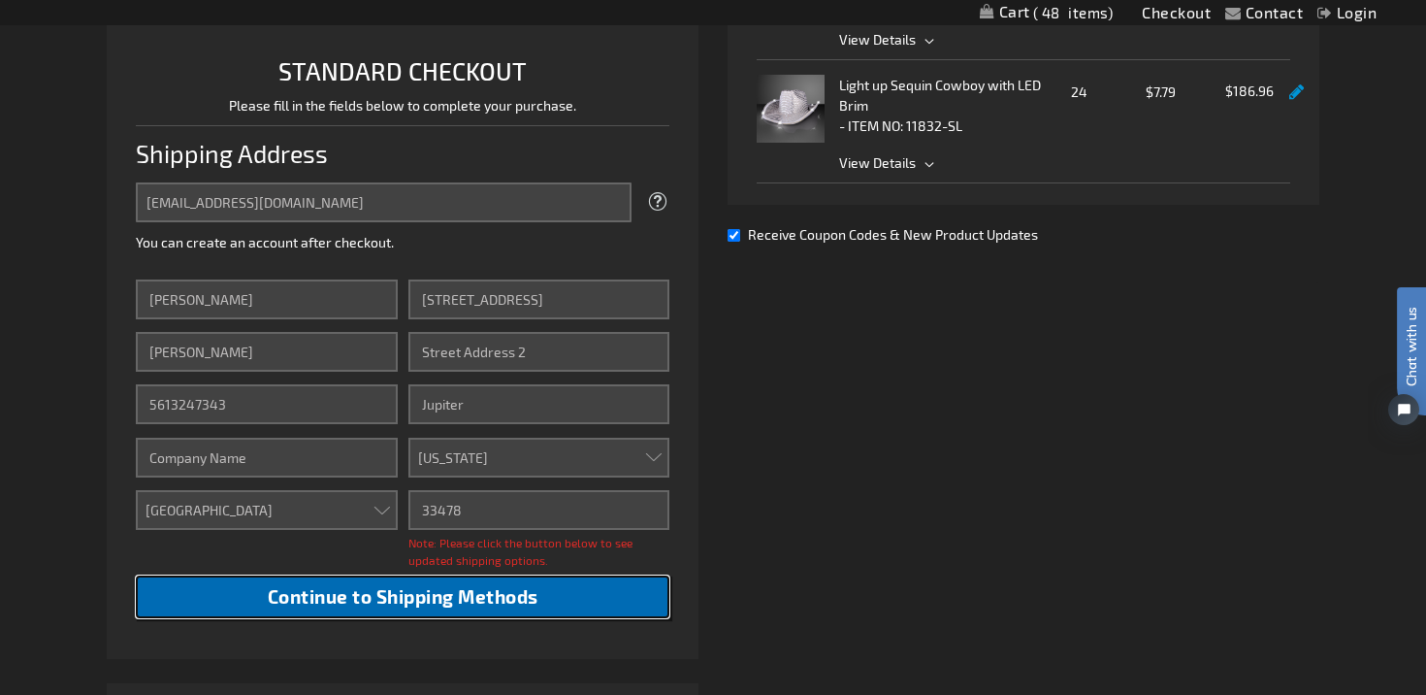
click at [504, 594] on span "Continue to Shipping Methods" at bounding box center [403, 596] width 271 height 22
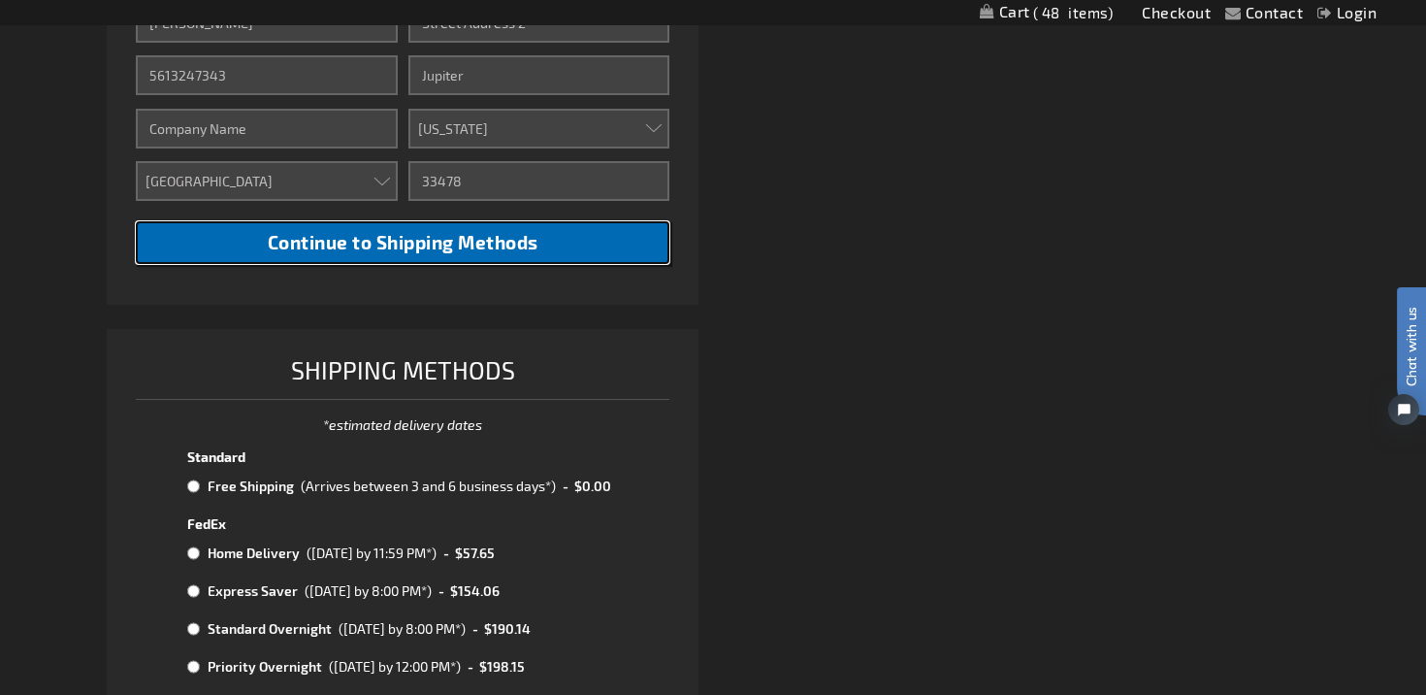
scroll to position [809, 0]
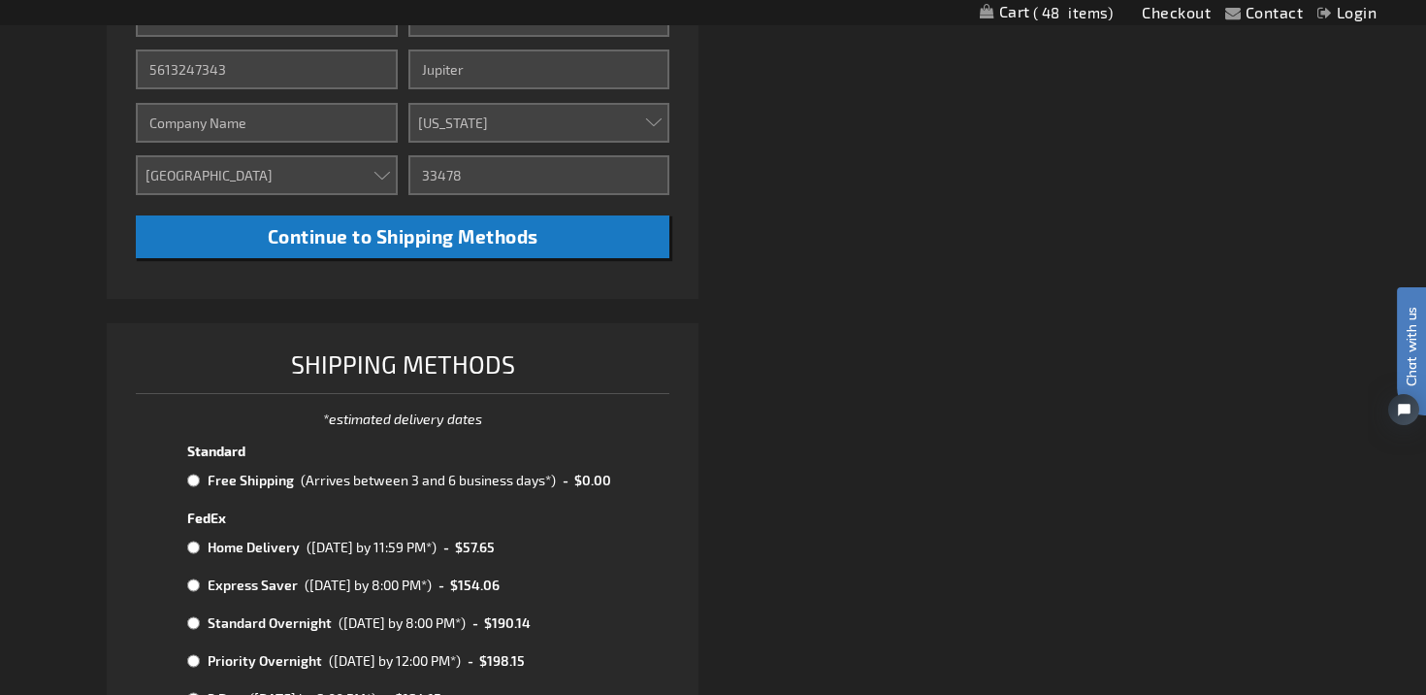
click at [194, 484] on input "radio" at bounding box center [193, 481] width 13 height 16
radio input "true"
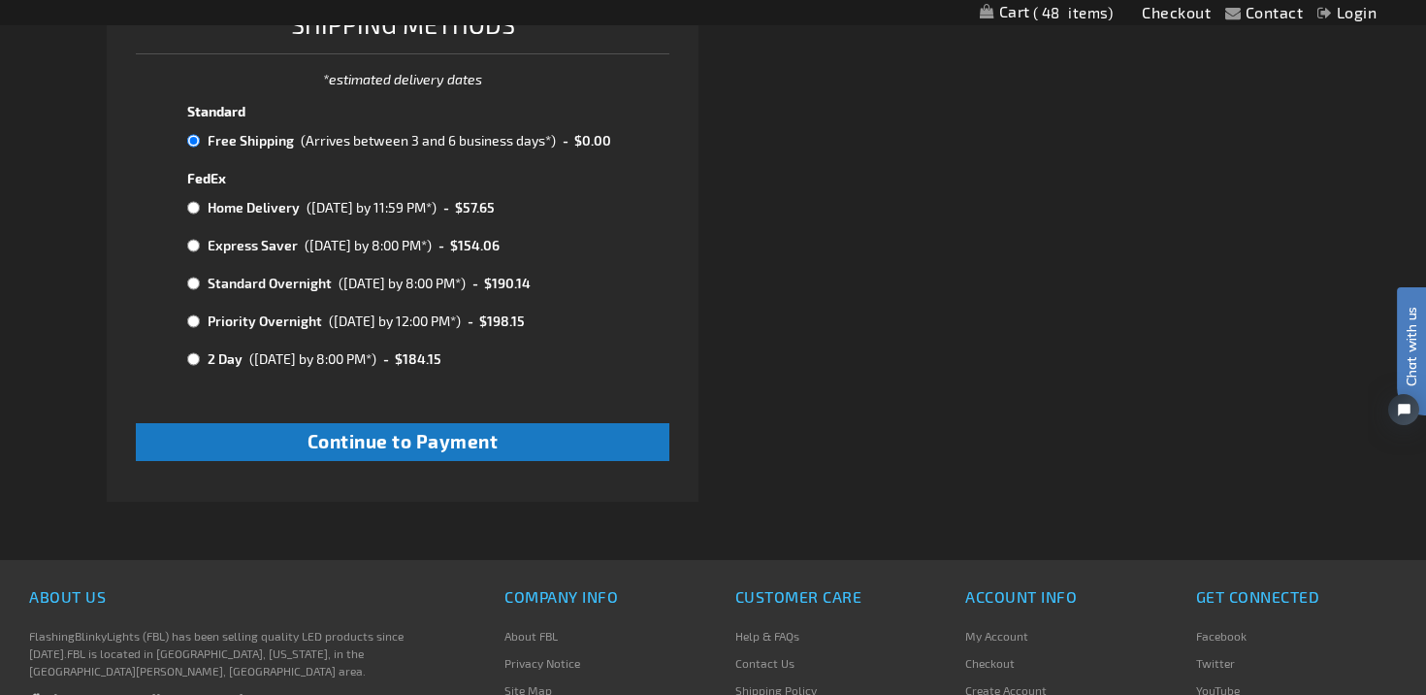
scroll to position [1151, 0]
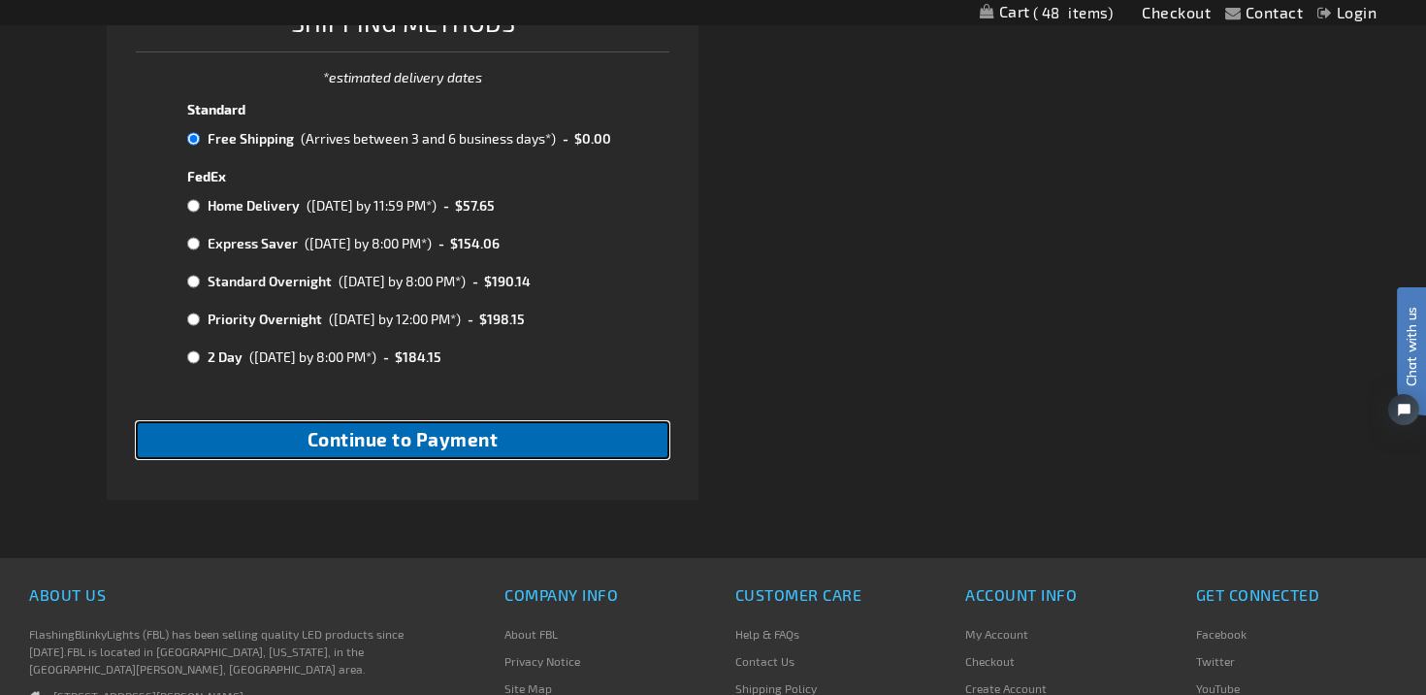
click at [616, 442] on button "Continue to Payment" at bounding box center [403, 440] width 534 height 38
checkbox input "true"
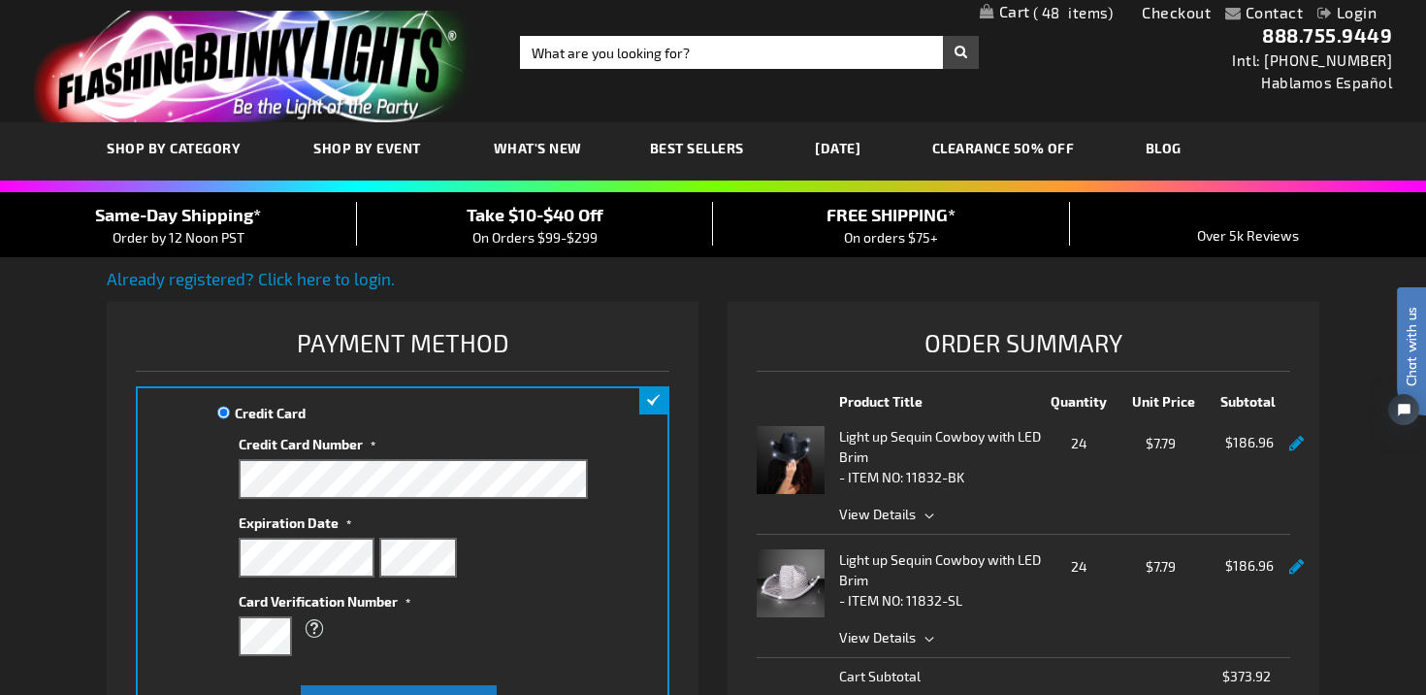
click at [927, 517] on span "View Details" at bounding box center [1064, 514] width 451 height 20
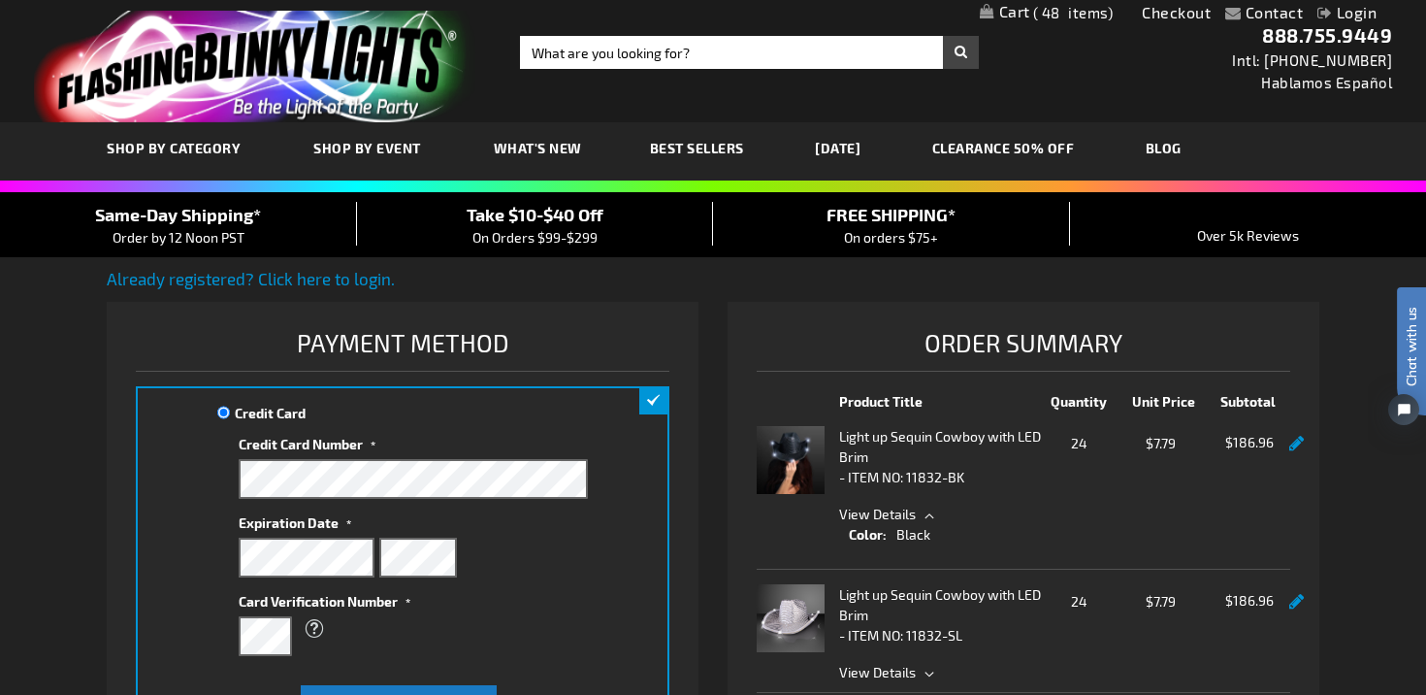
click at [927, 674] on span "View Details" at bounding box center [1064, 672] width 451 height 20
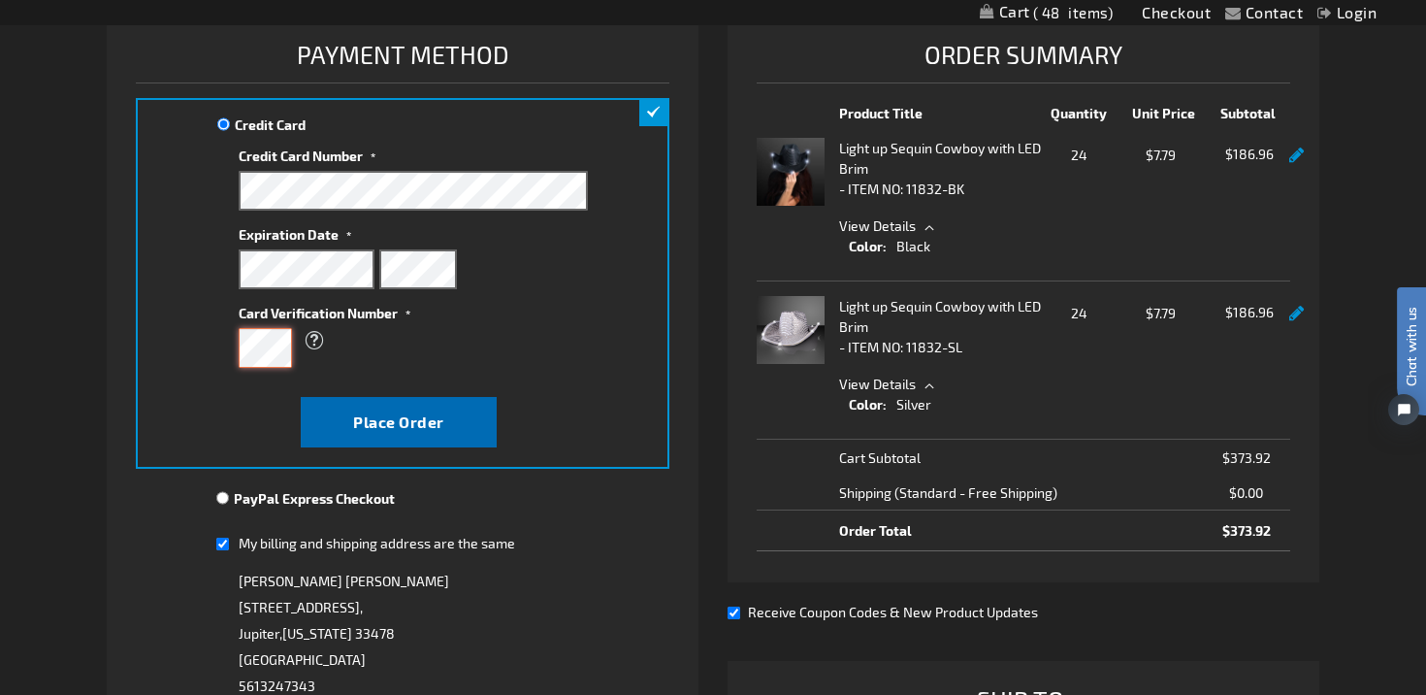
scroll to position [290, 0]
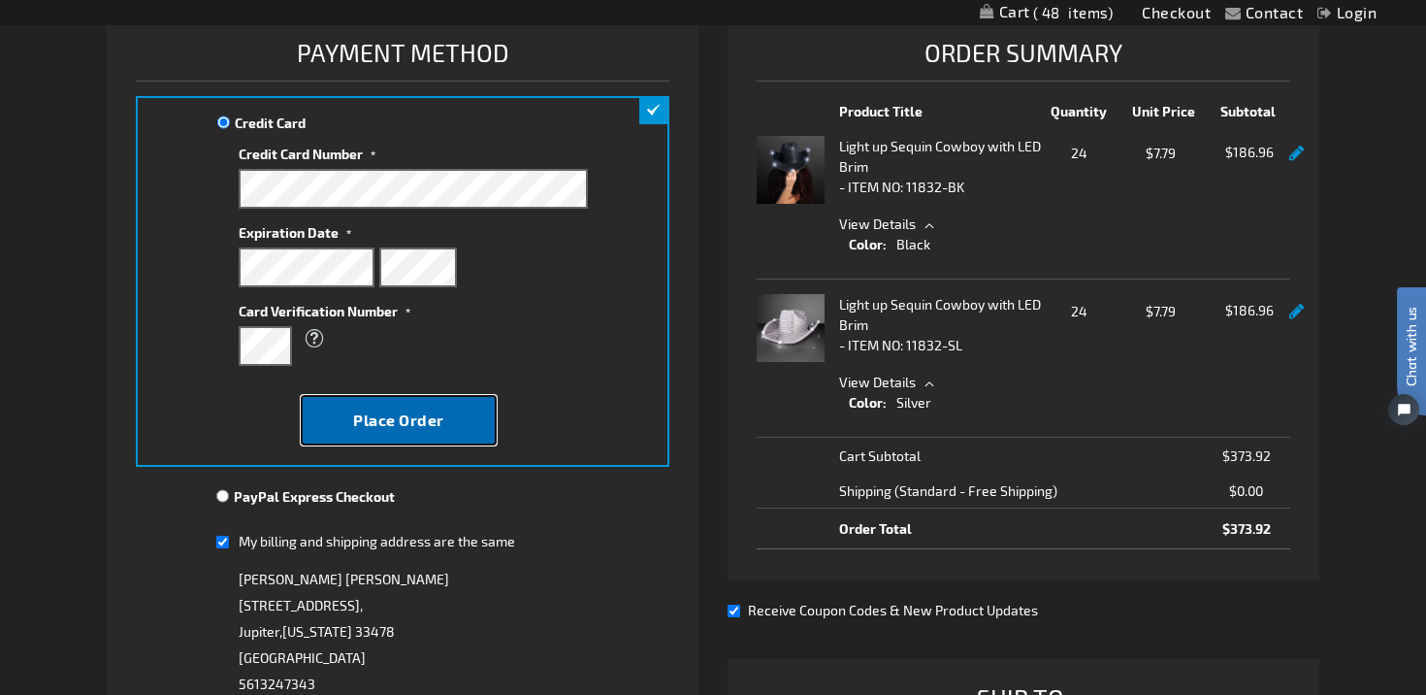
click at [374, 422] on span "Place Order" at bounding box center [398, 419] width 91 height 18
